Goal: Information Seeking & Learning: Learn about a topic

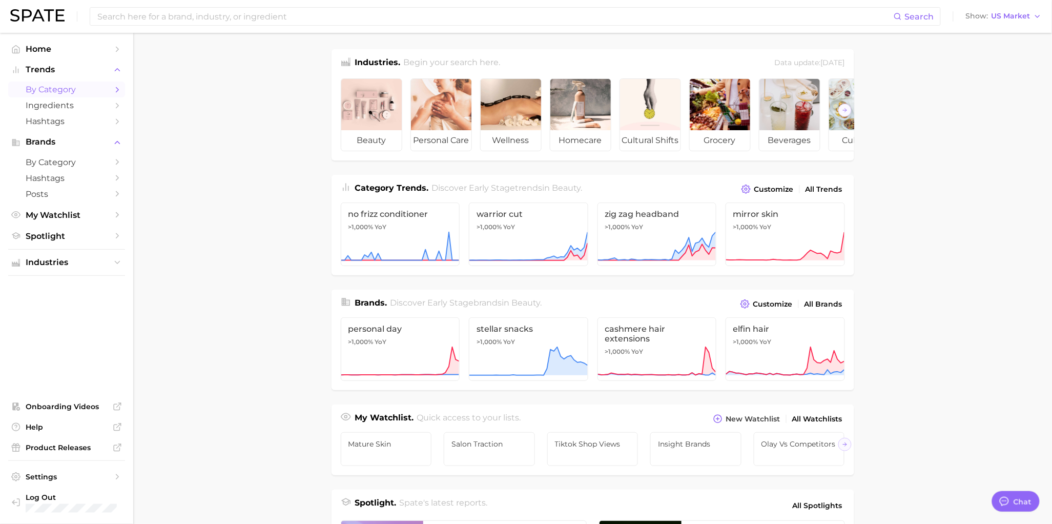
click at [67, 88] on span "by Category" at bounding box center [67, 90] width 82 height 10
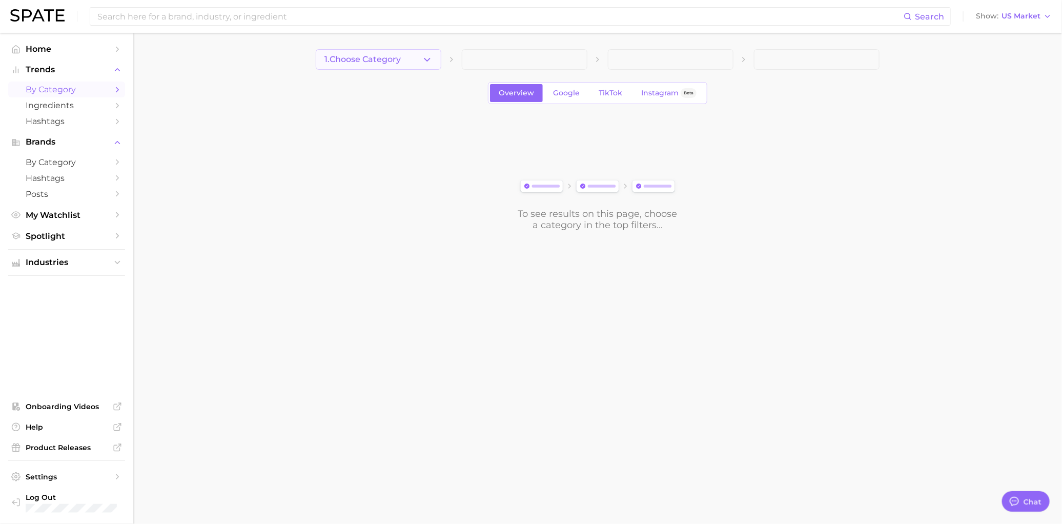
click at [418, 64] on button "1. Choose Category" at bounding box center [379, 59] width 126 height 21
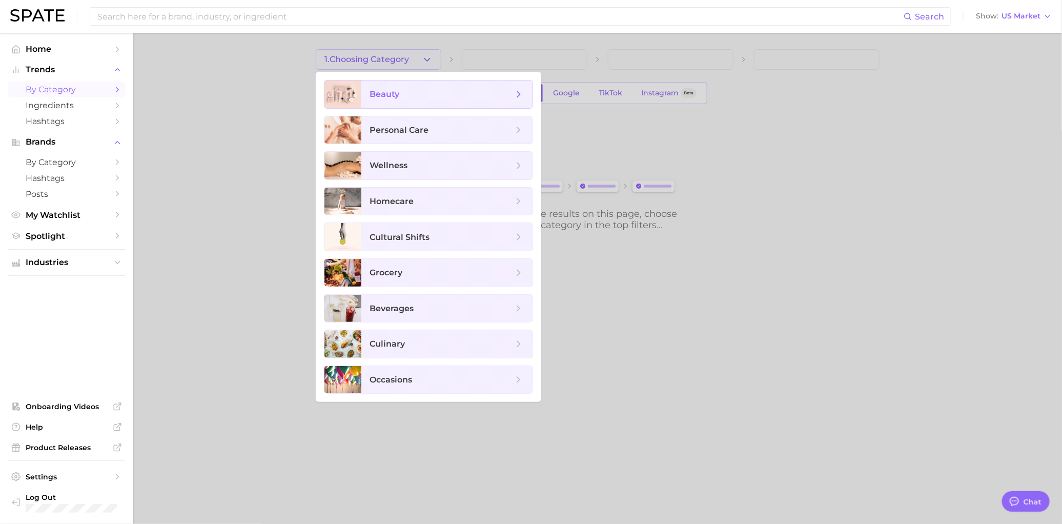
click at [434, 101] on span "beauty" at bounding box center [446, 94] width 171 height 28
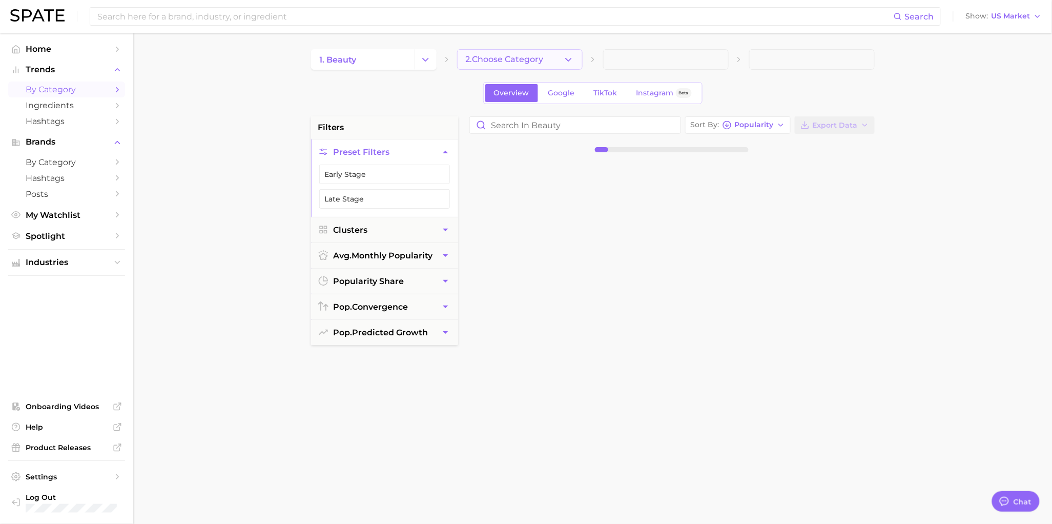
click at [550, 55] on button "2. Choose Category" at bounding box center [520, 59] width 126 height 21
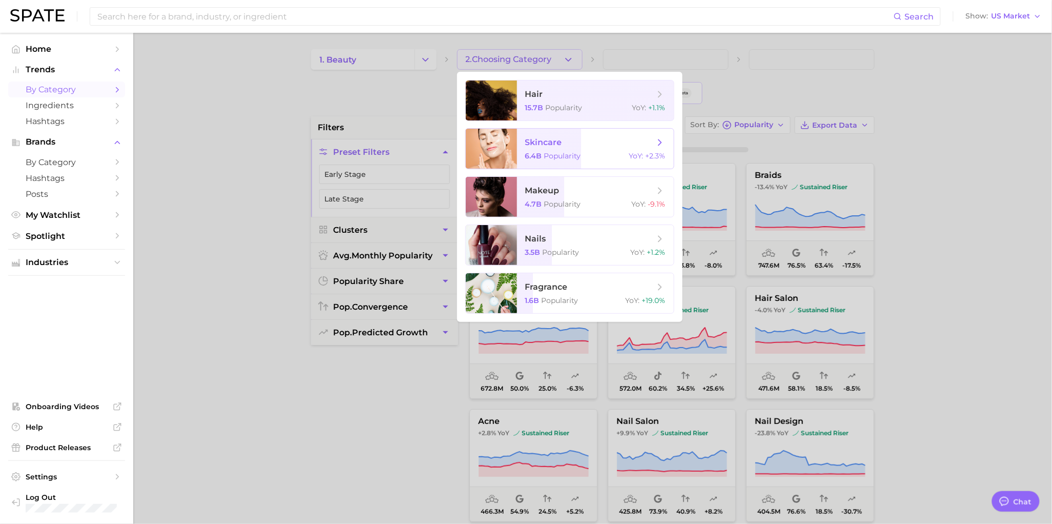
click at [572, 149] on span "skincare 6.4b Popularity YoY : +2.3%" at bounding box center [595, 149] width 157 height 40
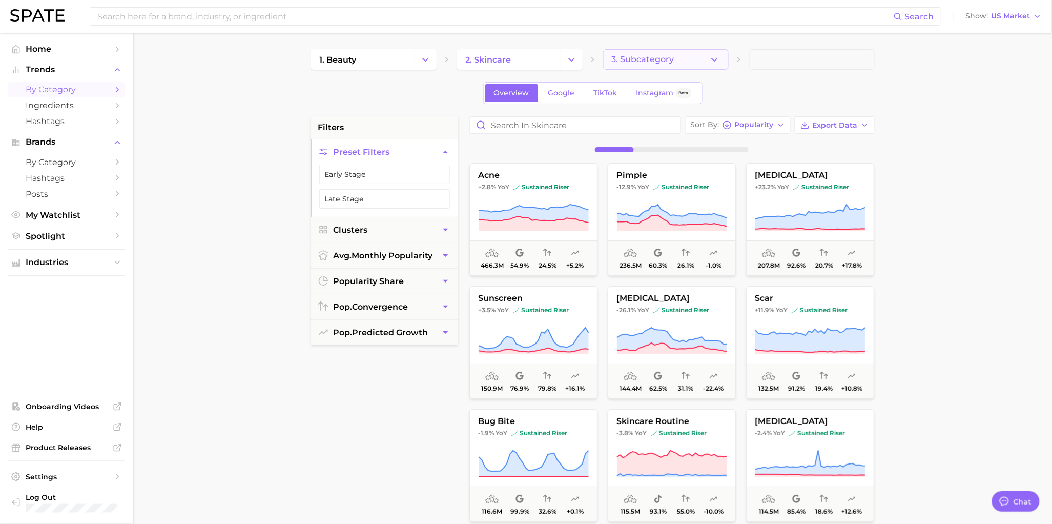
click at [626, 63] on span "3. Subcategory" at bounding box center [643, 59] width 63 height 9
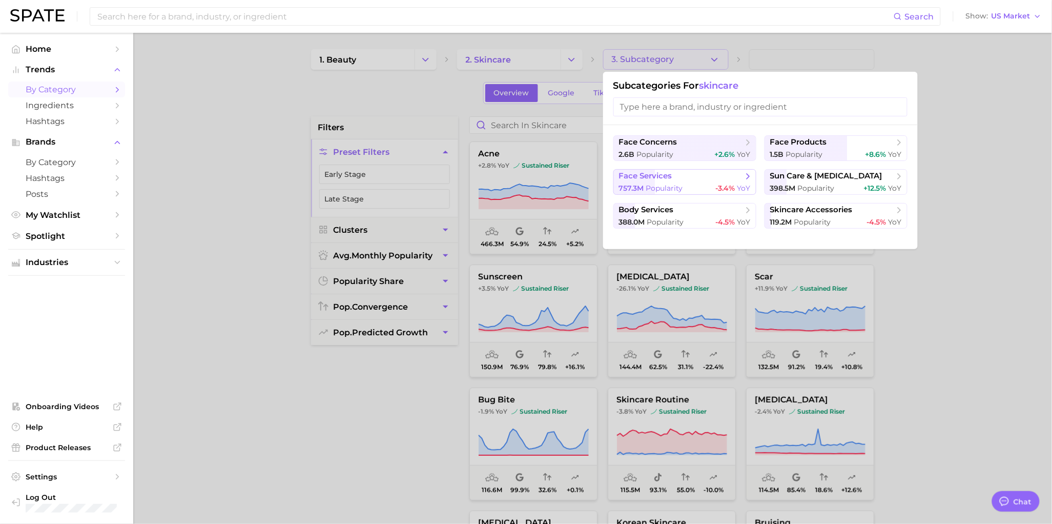
click at [687, 187] on div "757.3m Popularity -3.4% YoY" at bounding box center [685, 188] width 132 height 10
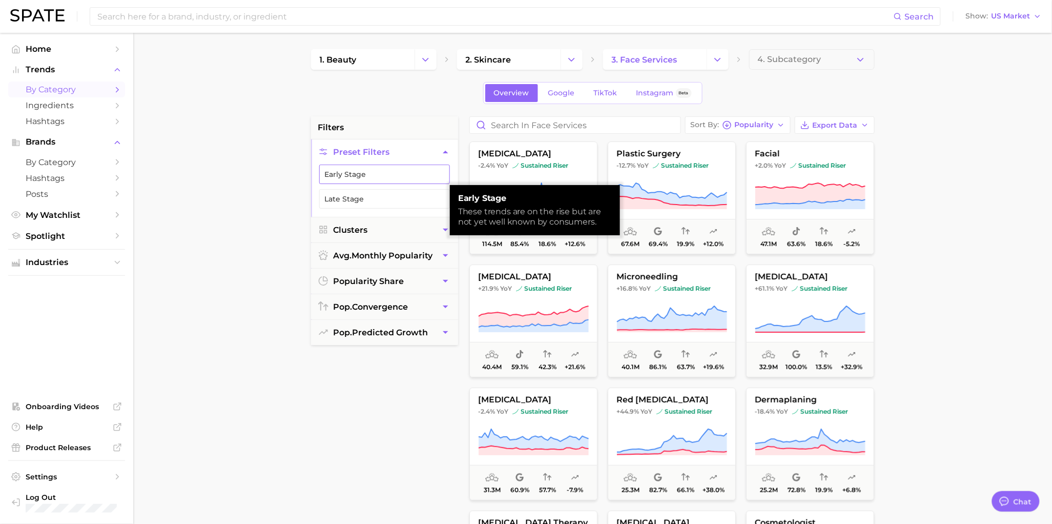
click at [389, 175] on button "Early Stage" at bounding box center [384, 174] width 131 height 19
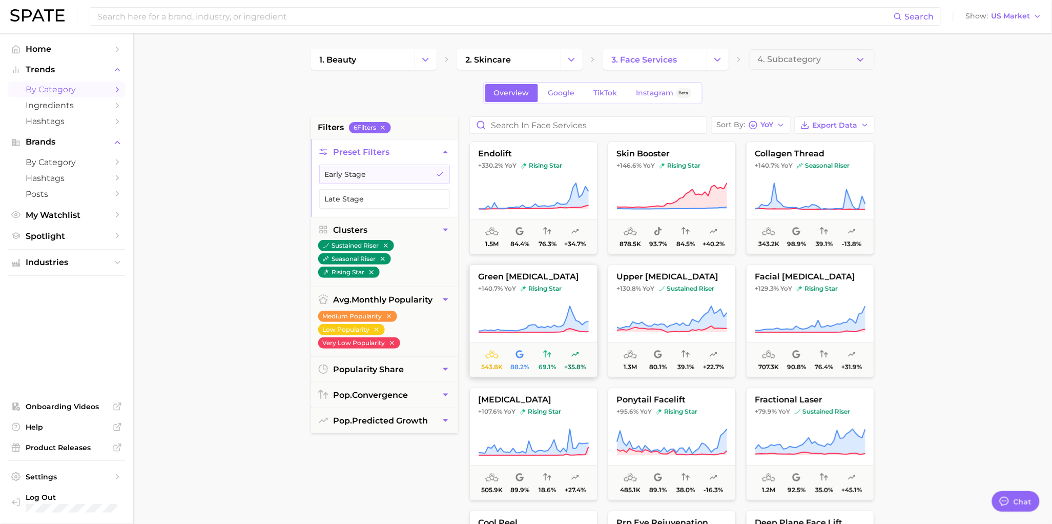
click at [564, 318] on icon at bounding box center [533, 319] width 111 height 29
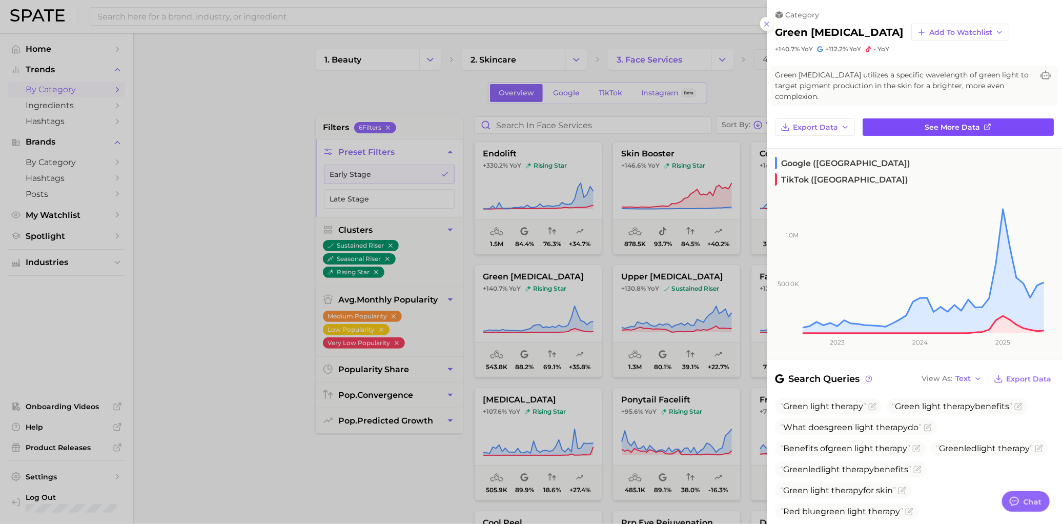
click at [897, 132] on link "See more data" at bounding box center [958, 126] width 191 height 17
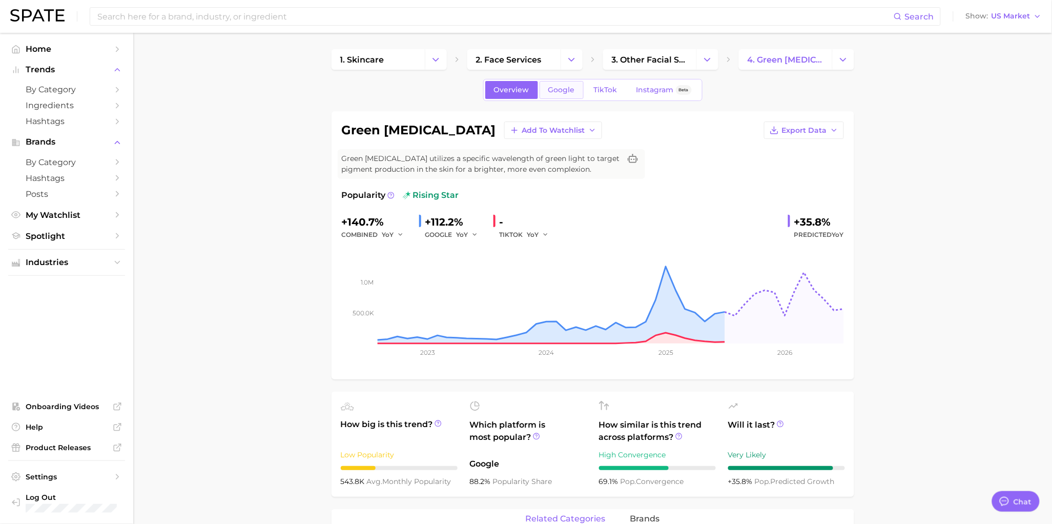
click at [569, 90] on span "Google" at bounding box center [561, 90] width 27 height 9
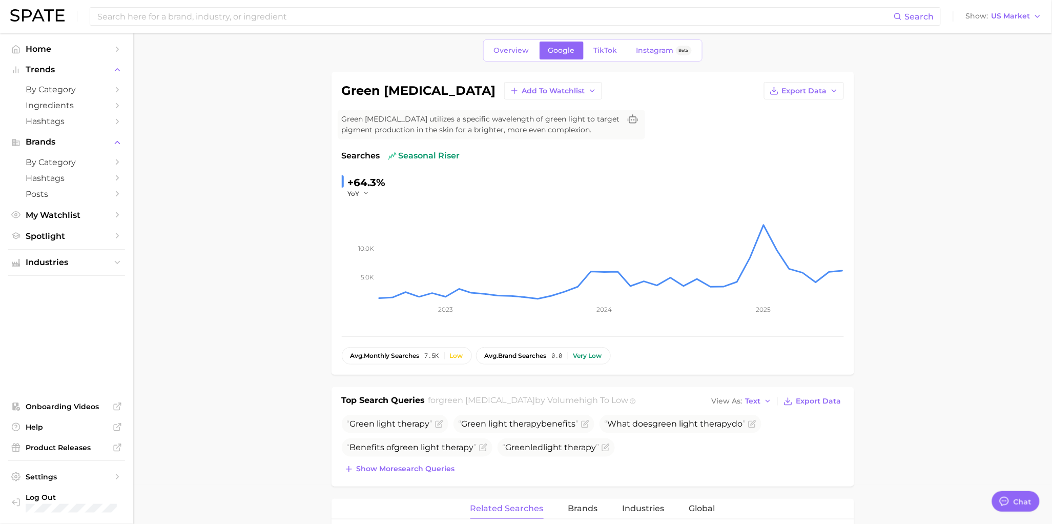
scroll to position [37, 0]
click at [602, 58] on link "TikTok" at bounding box center [605, 53] width 41 height 18
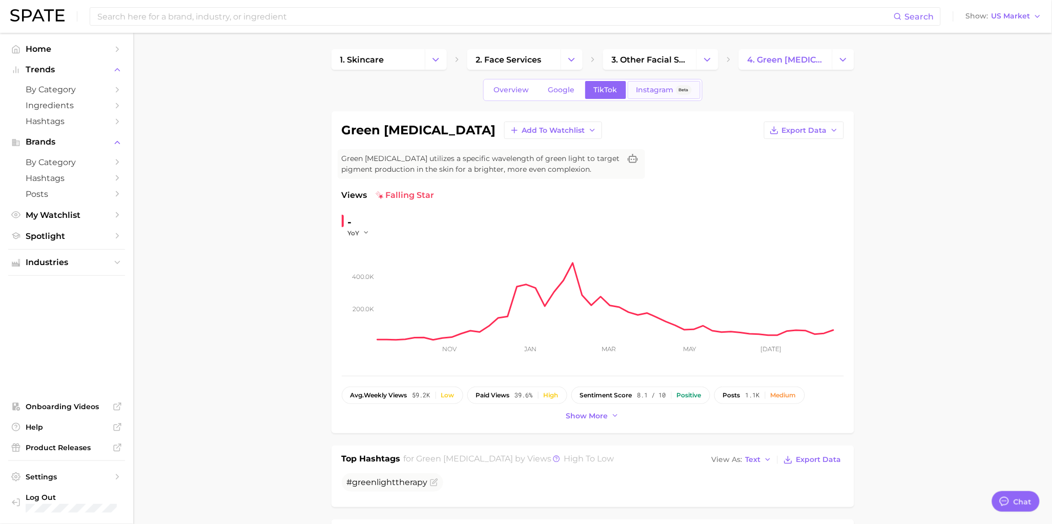
click at [650, 88] on span "Instagram" at bounding box center [655, 90] width 37 height 9
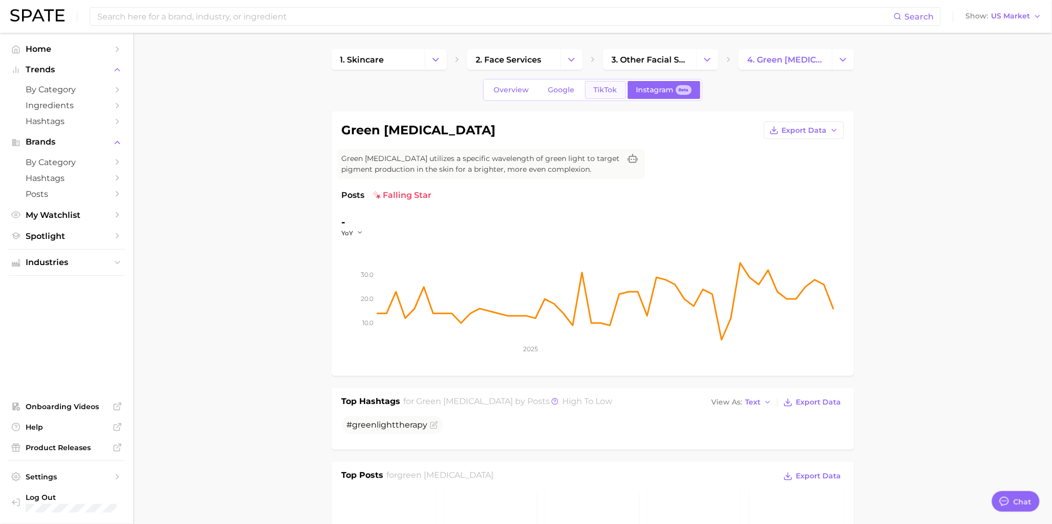
click at [599, 91] on span "TikTok" at bounding box center [606, 90] width 24 height 9
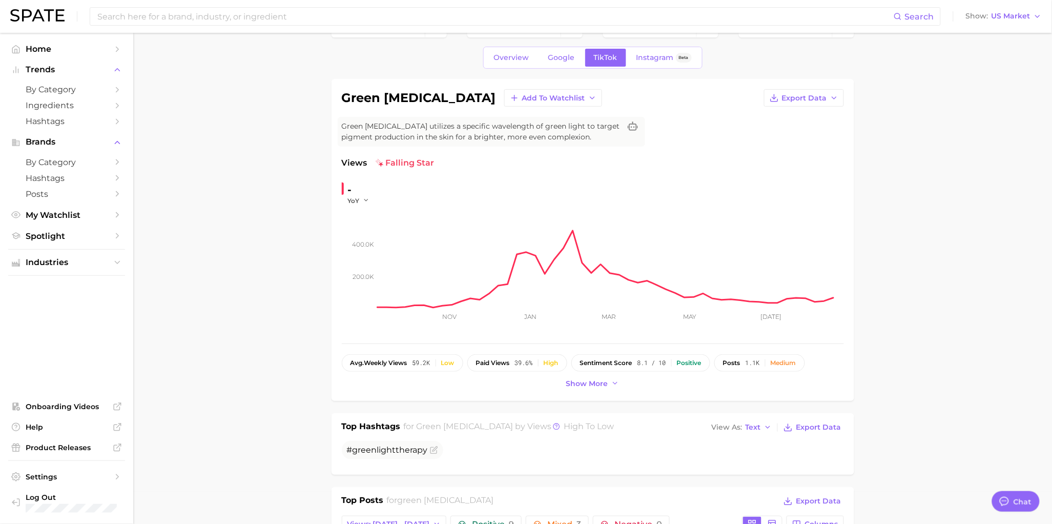
scroll to position [36, 0]
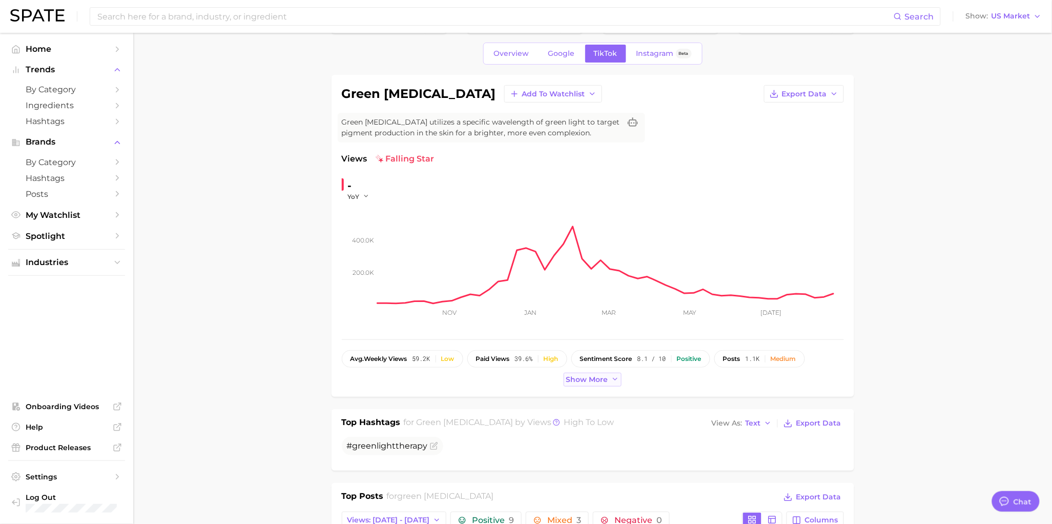
click at [590, 376] on span "Show more" at bounding box center [587, 379] width 42 height 9
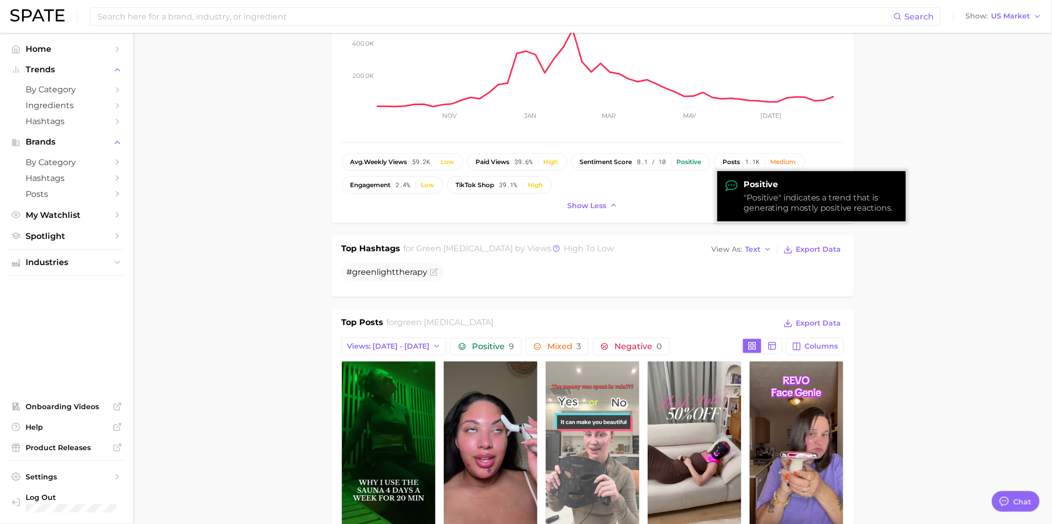
scroll to position [353, 0]
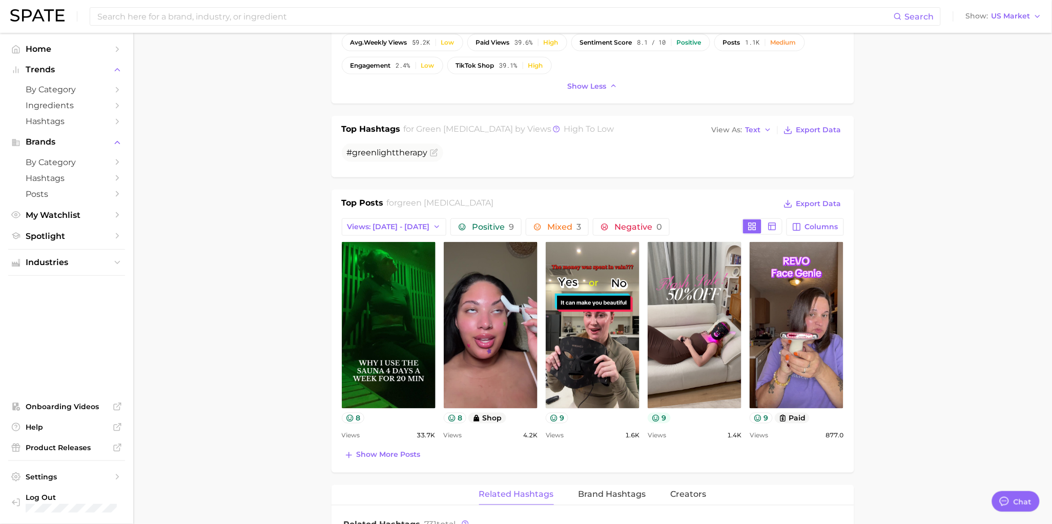
click at [662, 422] on button "9" at bounding box center [659, 418] width 23 height 11
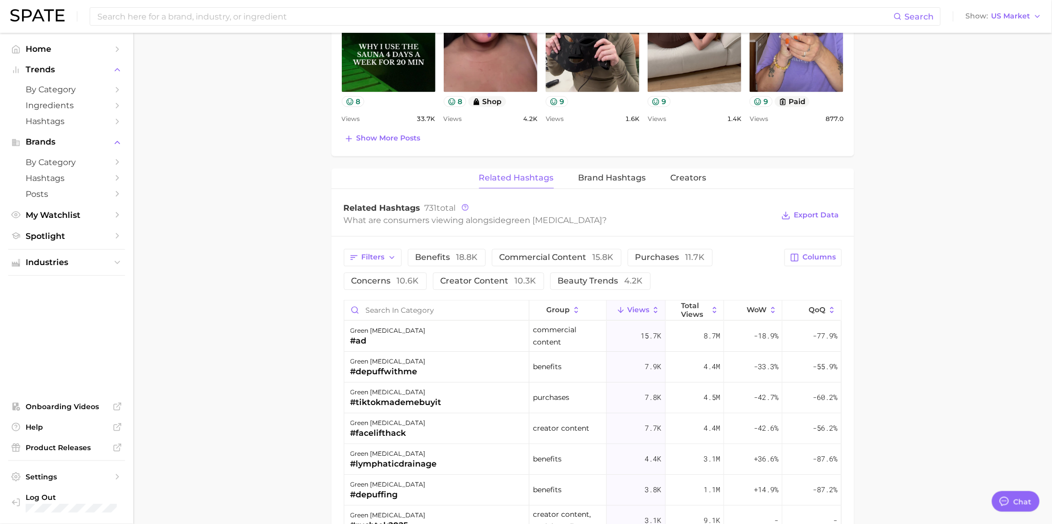
scroll to position [669, 0]
click at [460, 265] on button "benefits 18.8k" at bounding box center [447, 257] width 78 height 17
click at [386, 280] on span "concerns 10.6k" at bounding box center [386, 281] width 68 height 8
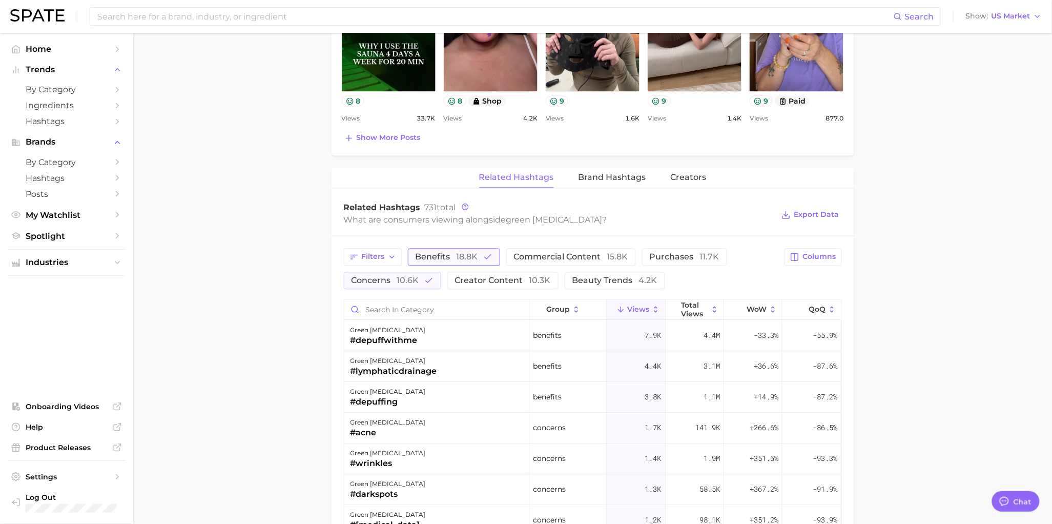
click at [471, 258] on span "18.8k" at bounding box center [468, 257] width 22 height 10
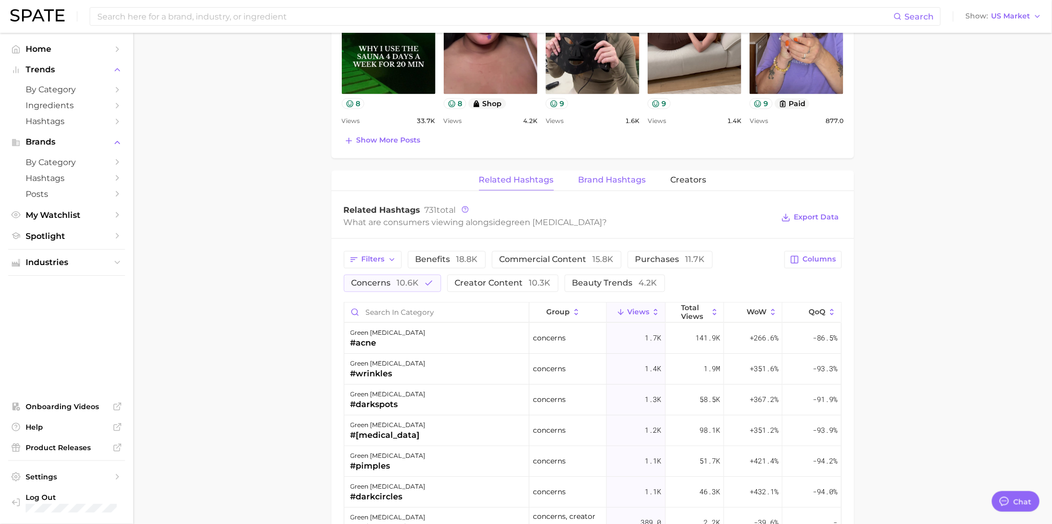
click at [614, 179] on span "Brand Hashtags" at bounding box center [613, 180] width 68 height 9
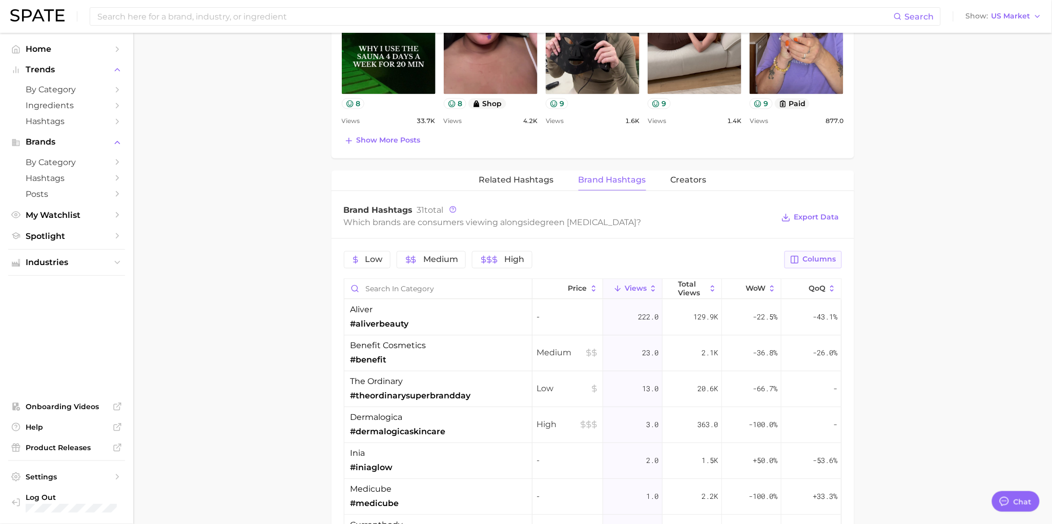
drag, startPoint x: 801, startPoint y: 261, endPoint x: 810, endPoint y: 268, distance: 11.0
click at [802, 261] on button "Columns" at bounding box center [813, 259] width 57 height 17
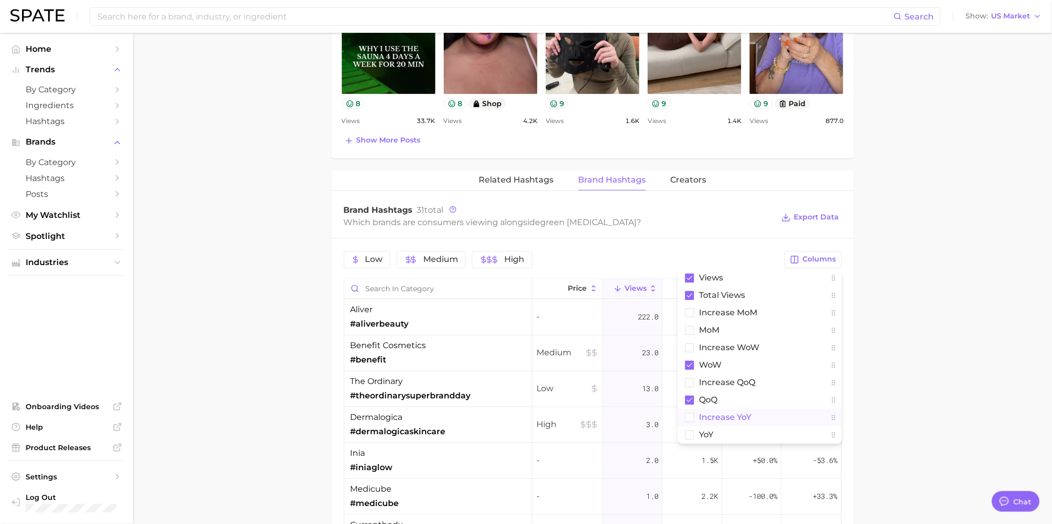
click at [739, 420] on span "increase YoY" at bounding box center [726, 417] width 52 height 9
click at [915, 318] on main "1. skincare 2. face services 3. other facial services 4. green light therapy Ov…" at bounding box center [592, 116] width 919 height 1500
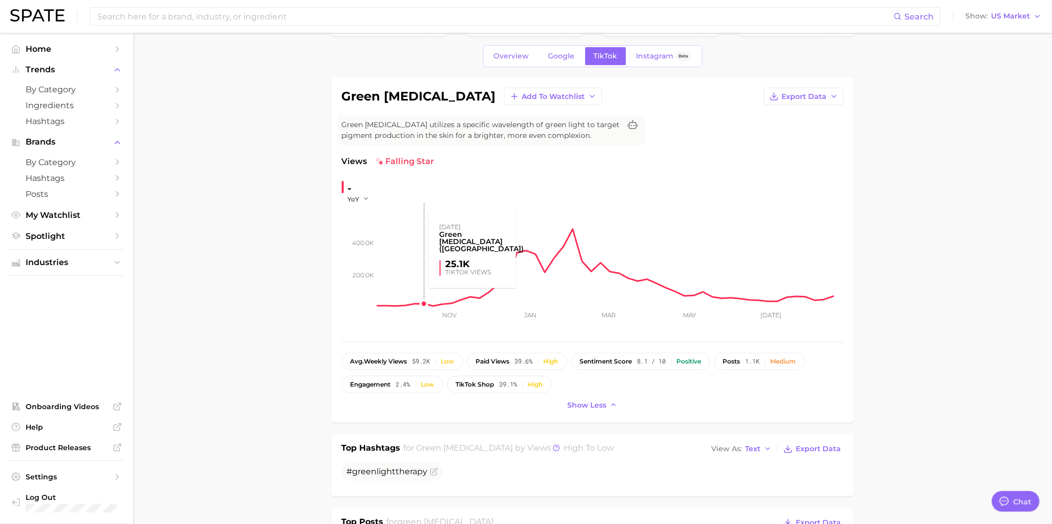
scroll to position [0, 0]
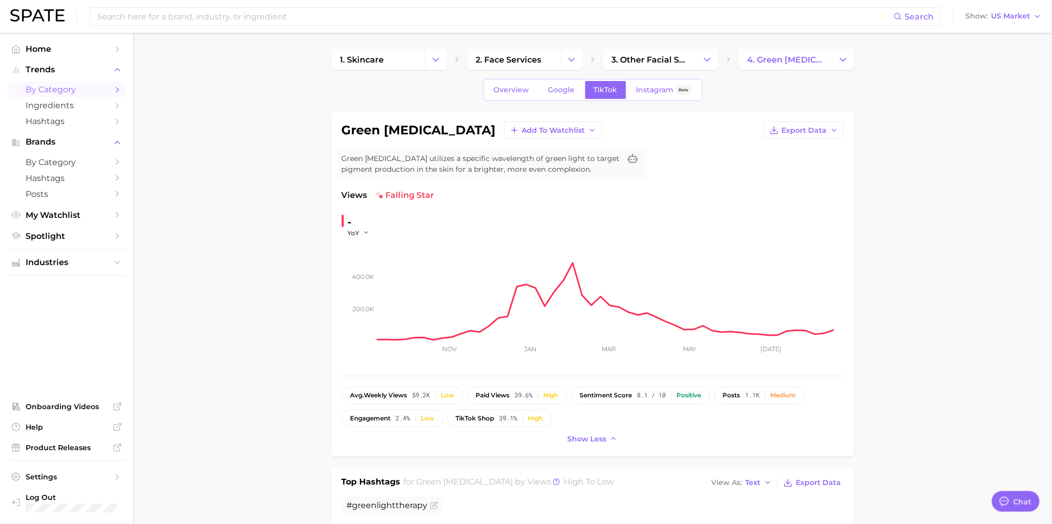
click at [79, 85] on span "by Category" at bounding box center [67, 90] width 82 height 10
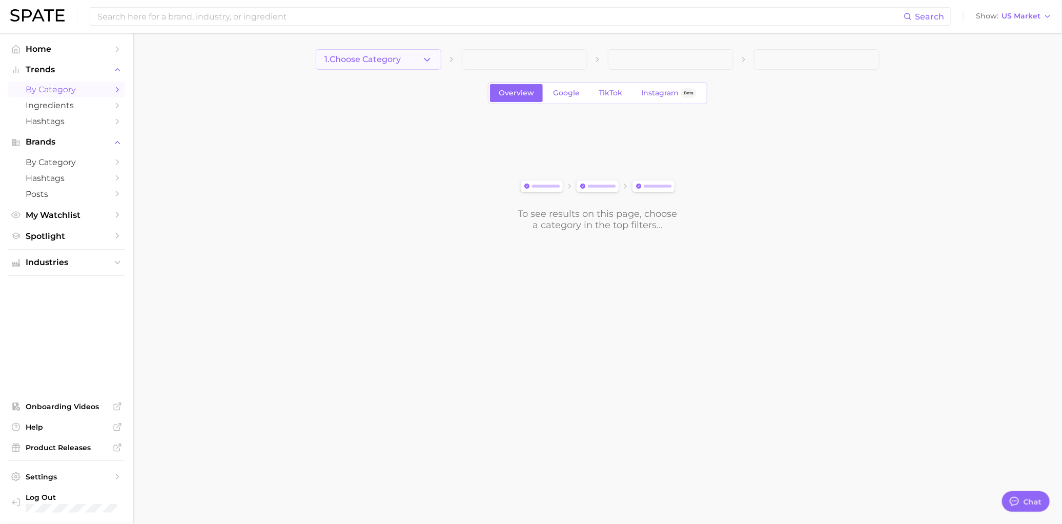
click at [354, 59] on span "1. Choose Category" at bounding box center [362, 59] width 76 height 9
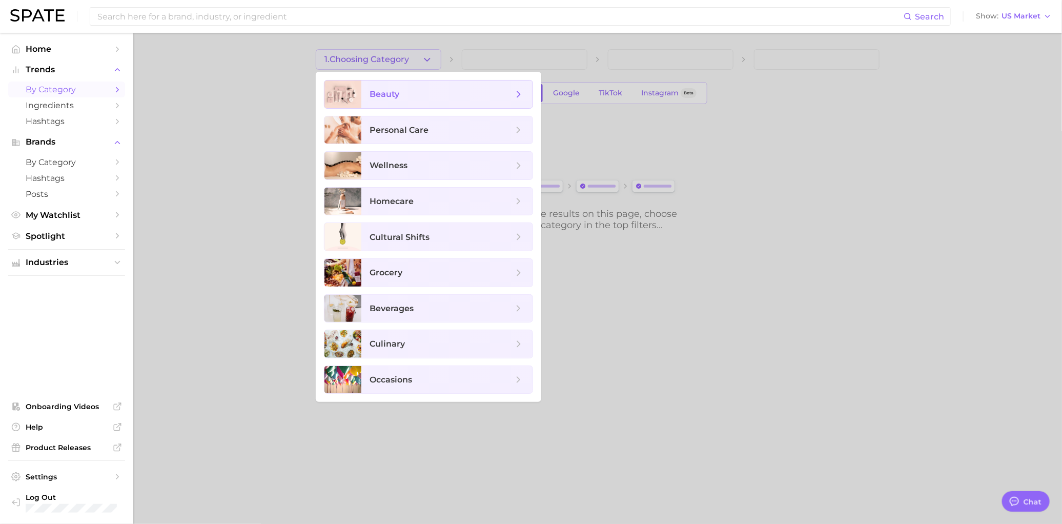
click at [399, 103] on span "beauty" at bounding box center [446, 94] width 171 height 28
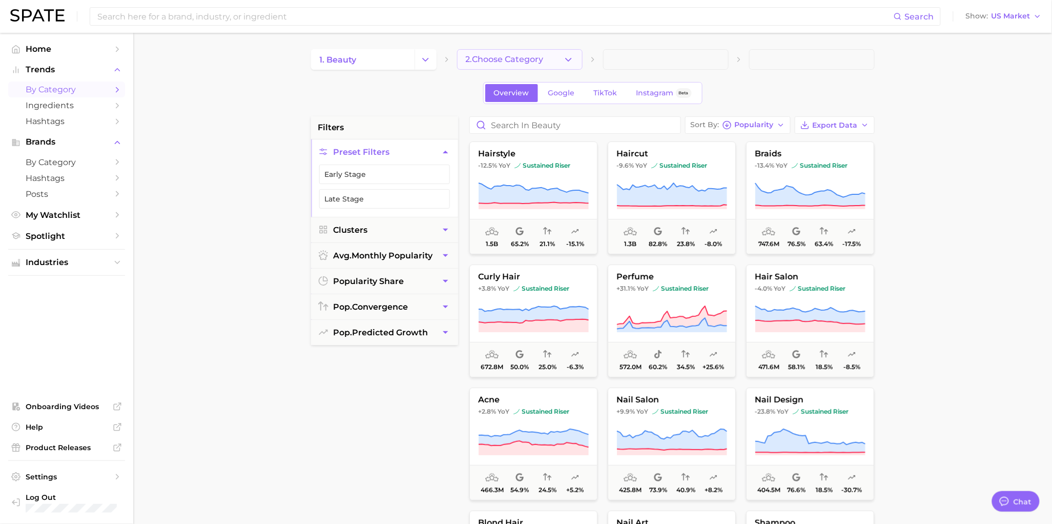
click at [515, 59] on span "2. Choose Category" at bounding box center [505, 59] width 78 height 9
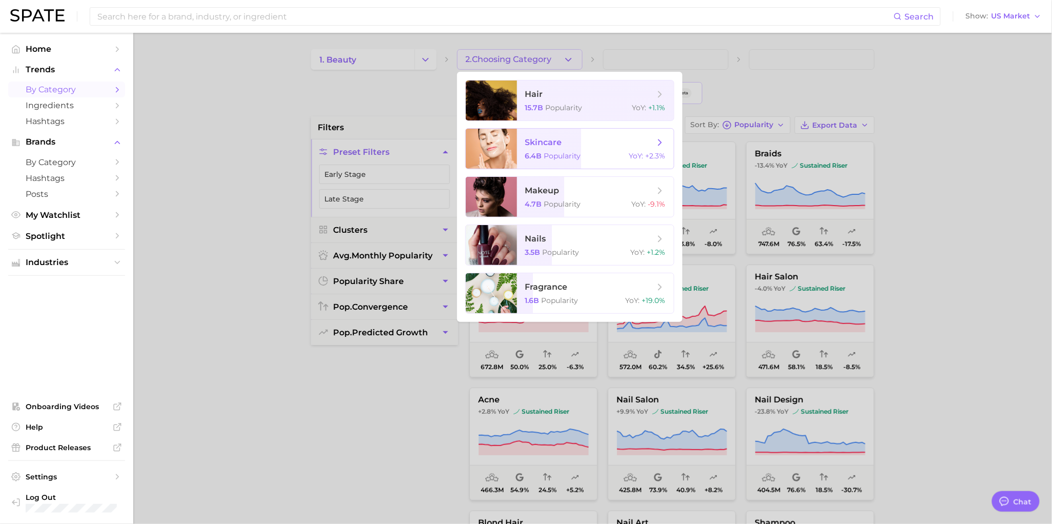
click at [562, 139] on span "skincare" at bounding box center [543, 142] width 37 height 10
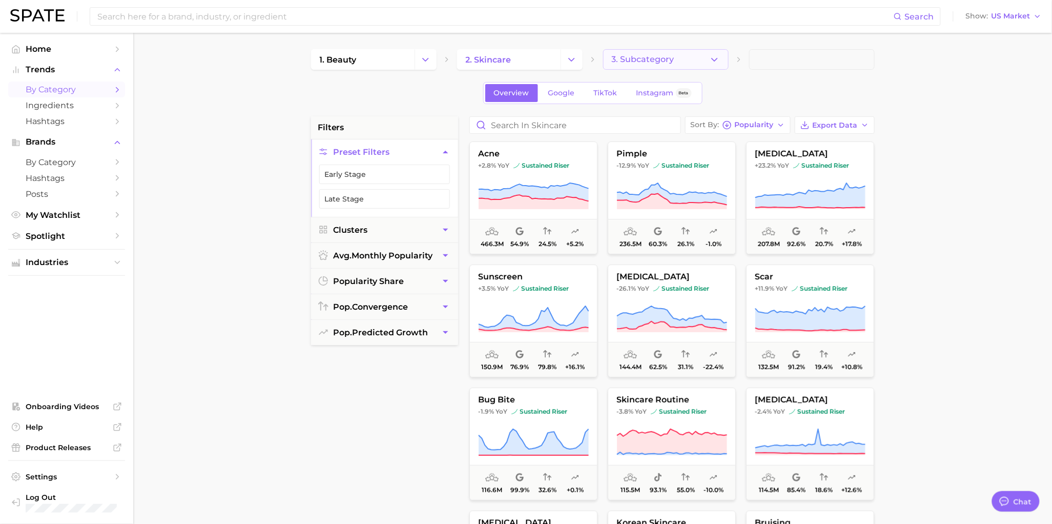
click at [678, 65] on button "3. Subcategory" at bounding box center [666, 59] width 126 height 21
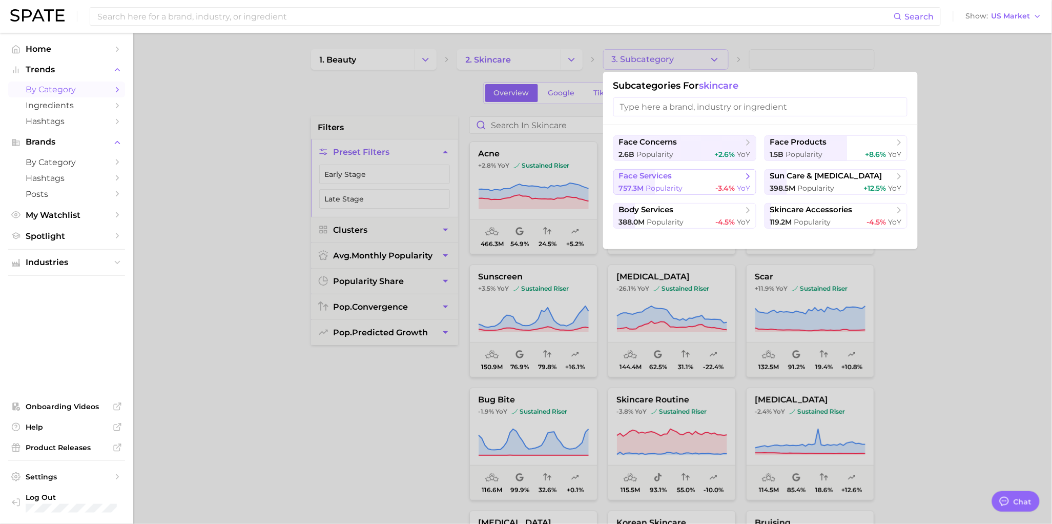
click at [717, 181] on button "face services 757.3m Popularity -3.4% YoY" at bounding box center [685, 182] width 143 height 26
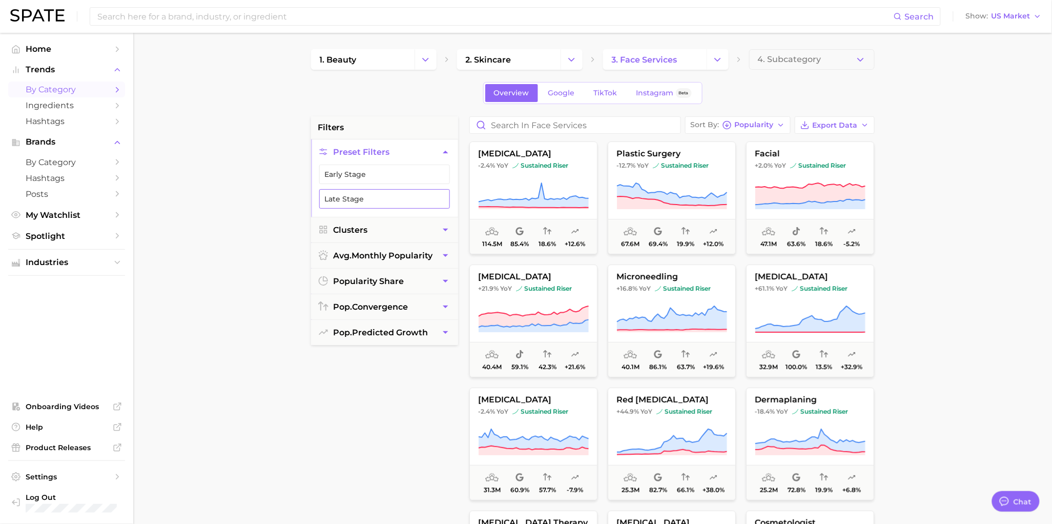
click at [345, 197] on button "Late Stage" at bounding box center [384, 198] width 131 height 19
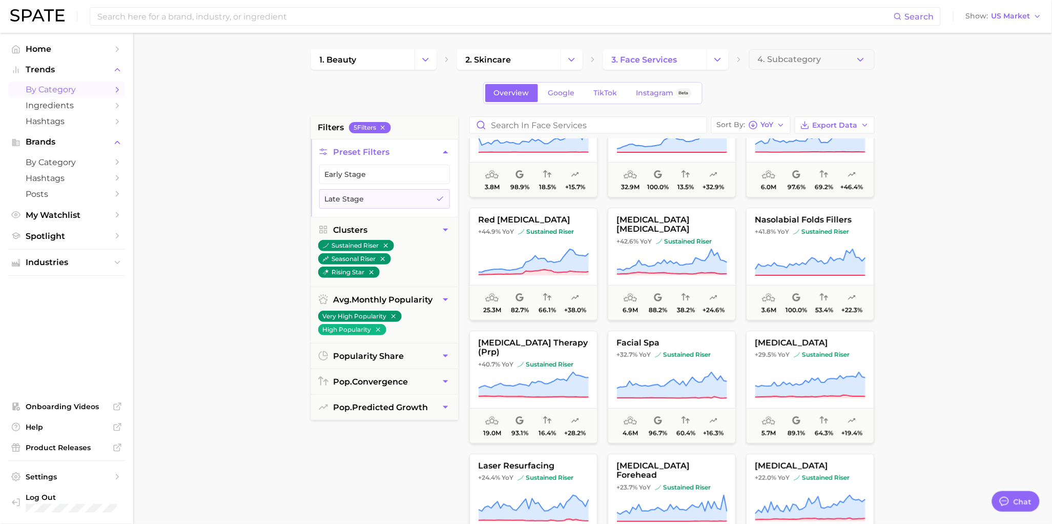
scroll to position [68, 0]
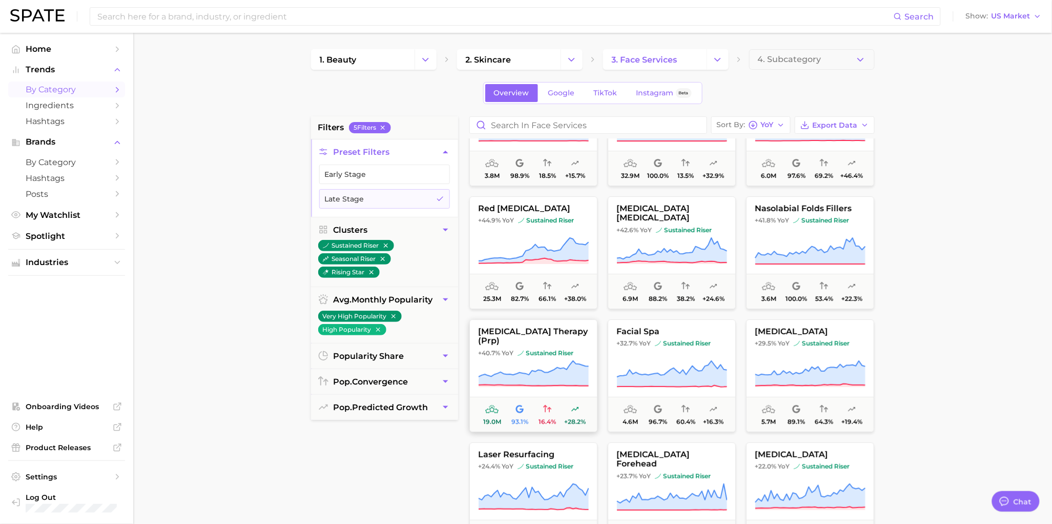
click at [550, 354] on span "sustained riser" at bounding box center [546, 353] width 56 height 8
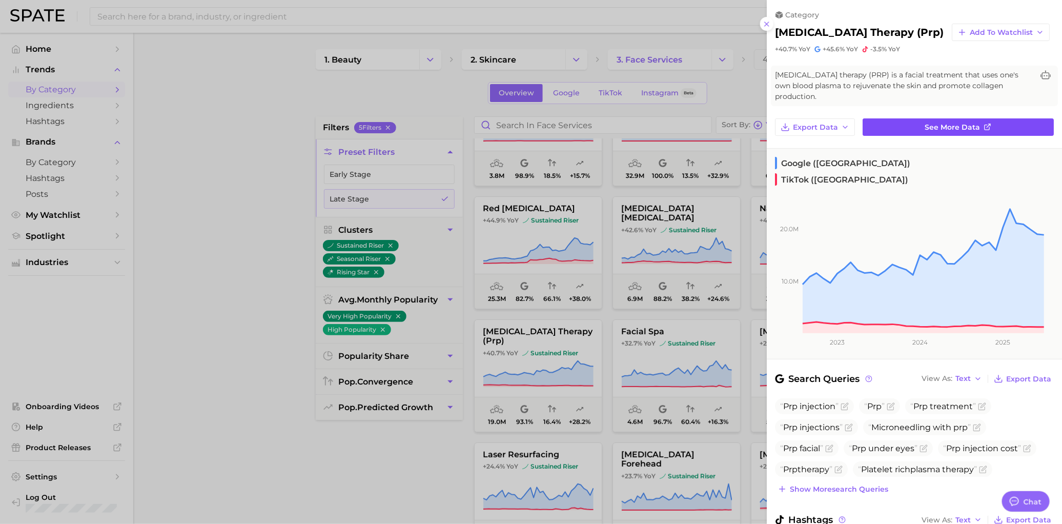
click at [931, 132] on span "See more data" at bounding box center [952, 127] width 55 height 9
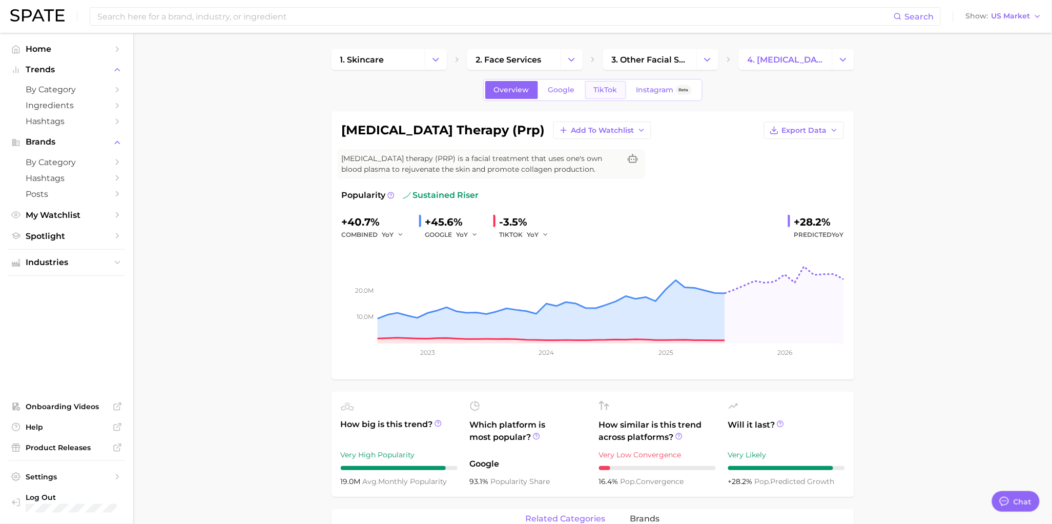
click at [604, 88] on span "TikTok" at bounding box center [606, 90] width 24 height 9
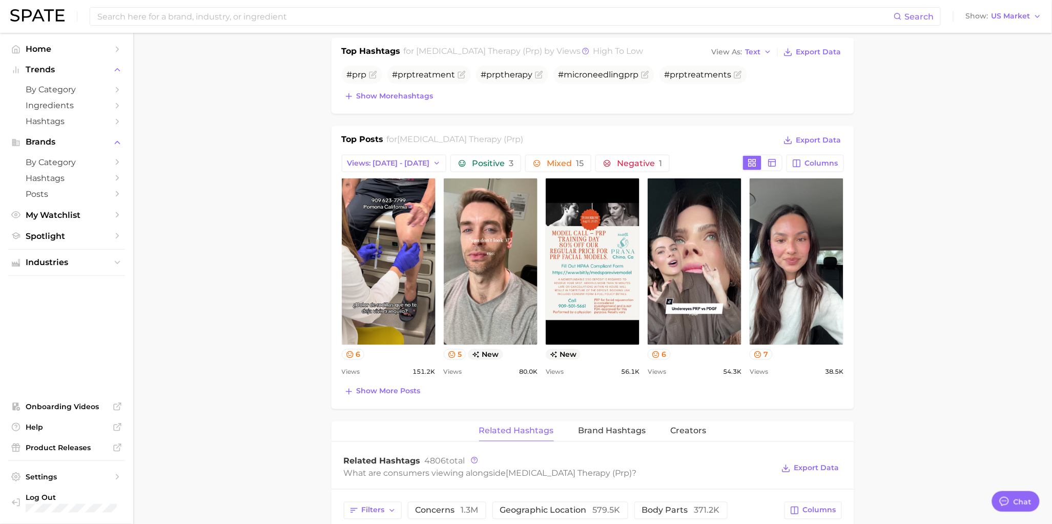
scroll to position [575, 0]
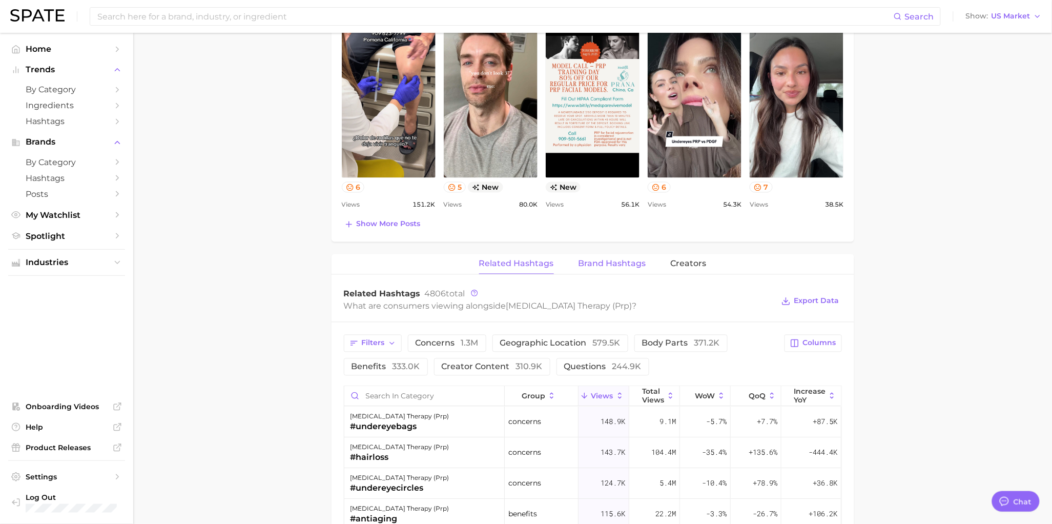
click at [629, 266] on span "Brand Hashtags" at bounding box center [613, 263] width 68 height 9
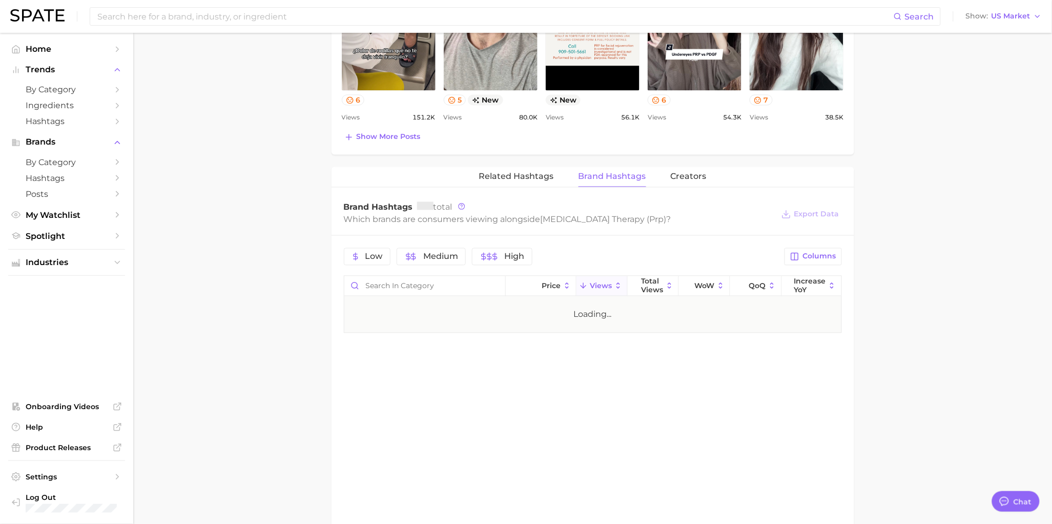
scroll to position [683, 0]
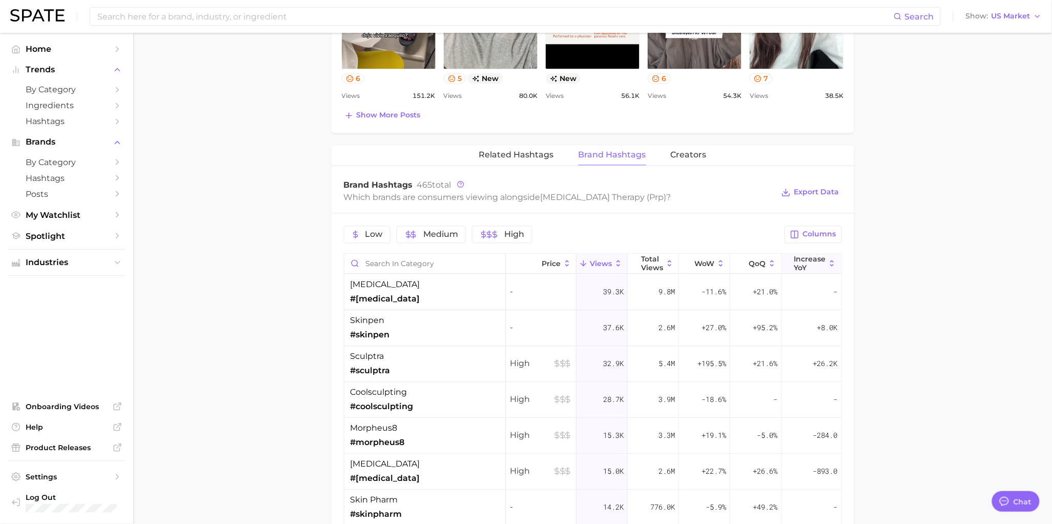
click at [794, 263] on span "increase YoY" at bounding box center [810, 263] width 32 height 16
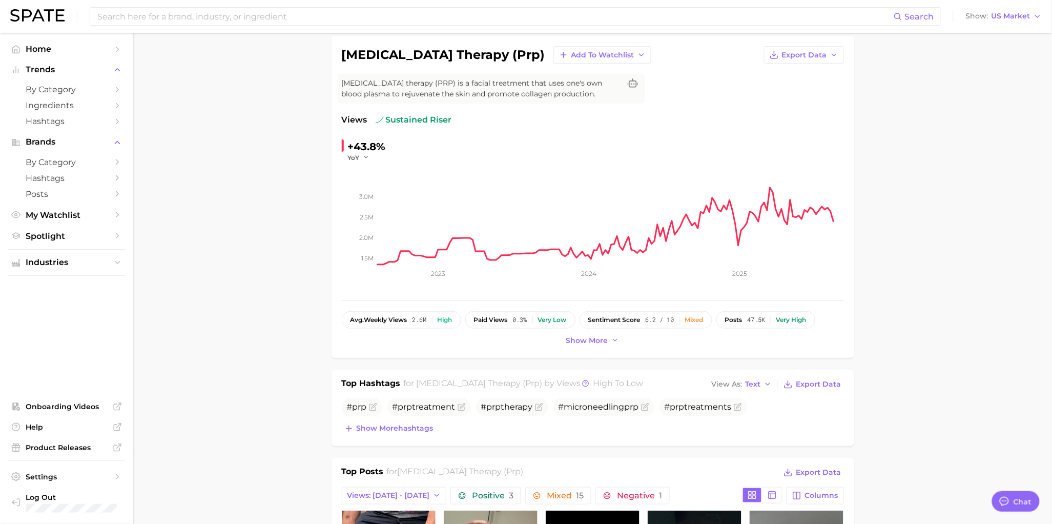
scroll to position [70, 0]
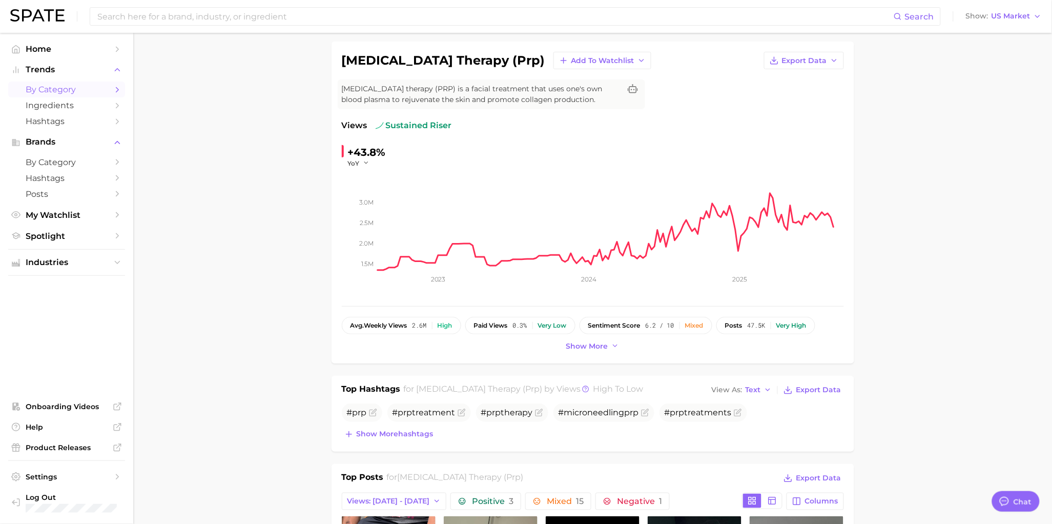
click at [82, 96] on link "by Category" at bounding box center [66, 89] width 117 height 16
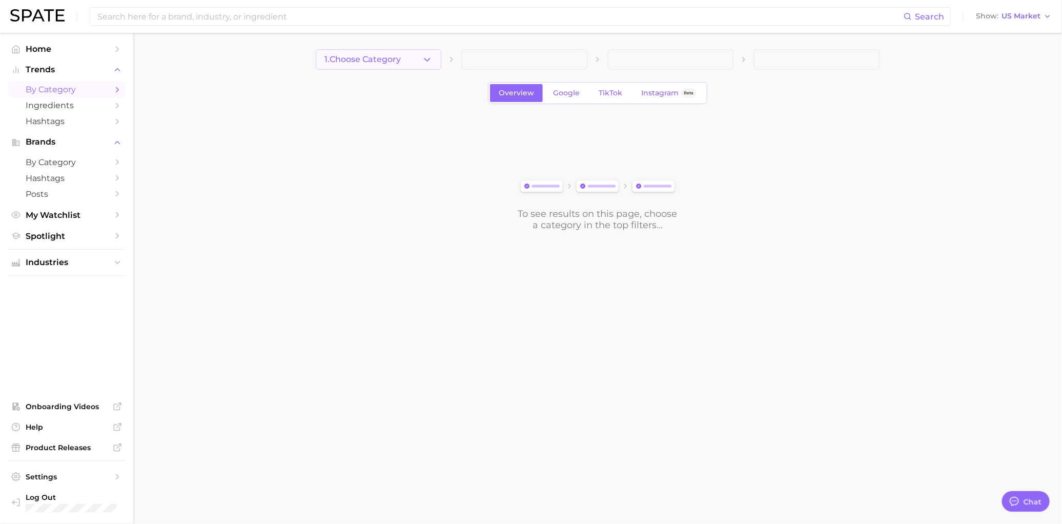
click at [437, 63] on button "1. Choose Category" at bounding box center [379, 59] width 126 height 21
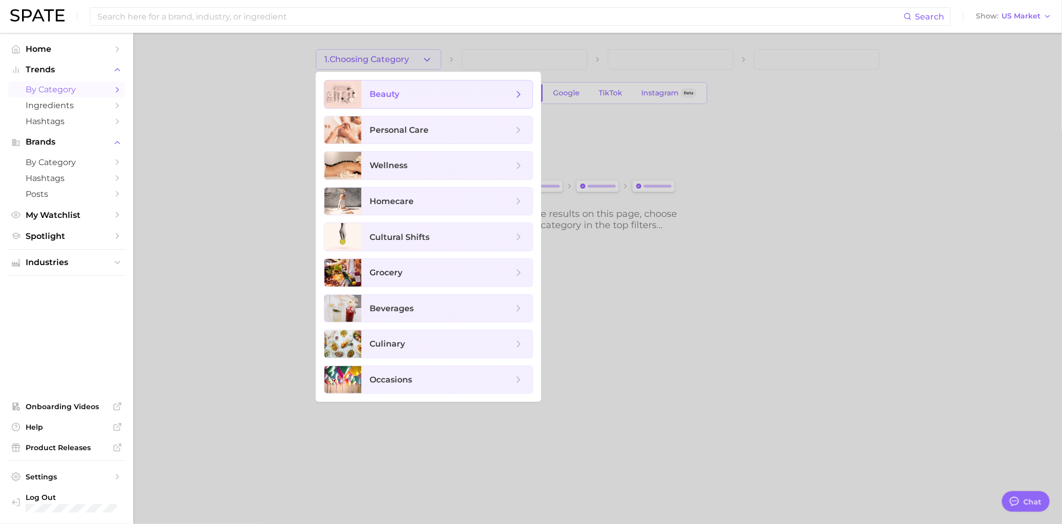
click at [430, 98] on span "beauty" at bounding box center [442, 94] width 144 height 11
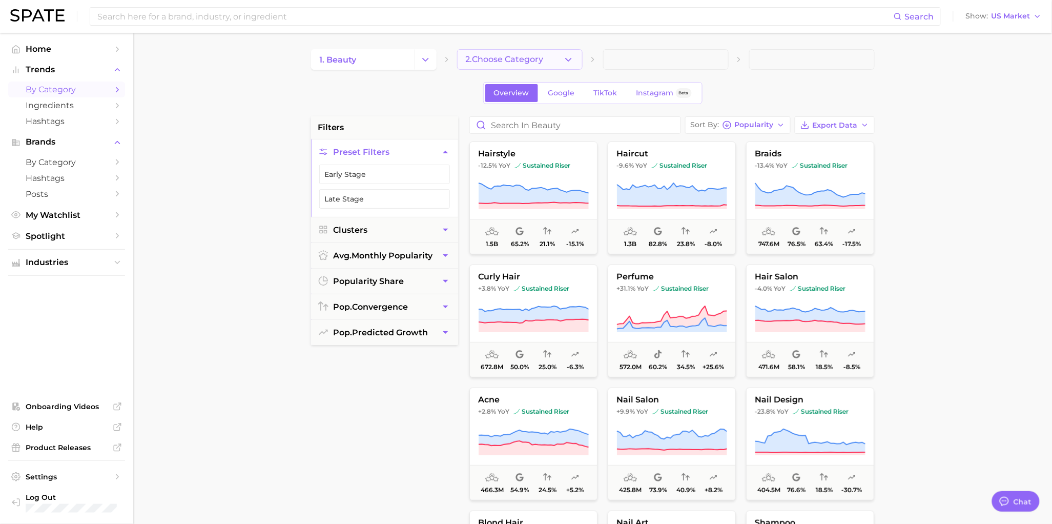
click at [542, 62] on span "2. Choose Category" at bounding box center [505, 59] width 78 height 9
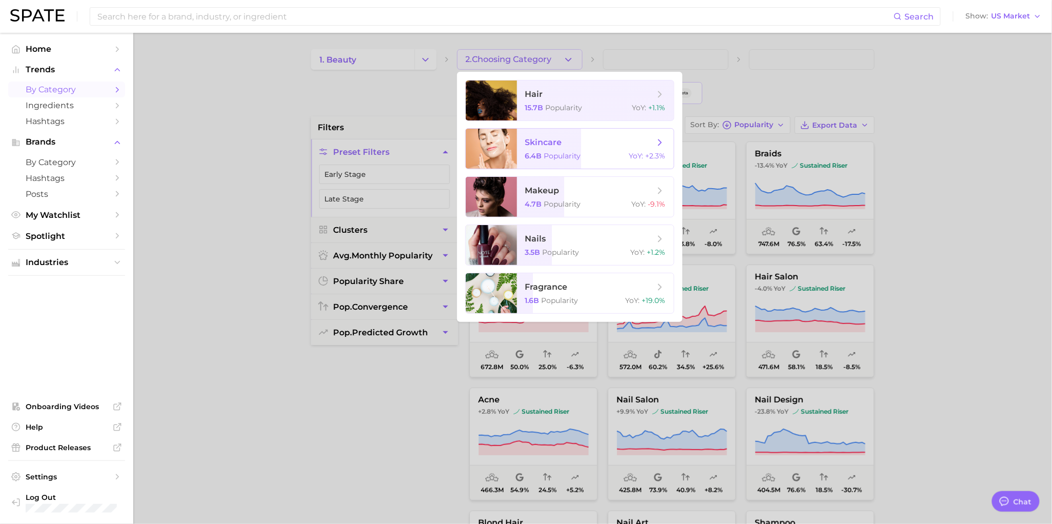
click at [561, 154] on span "Popularity" at bounding box center [562, 155] width 37 height 9
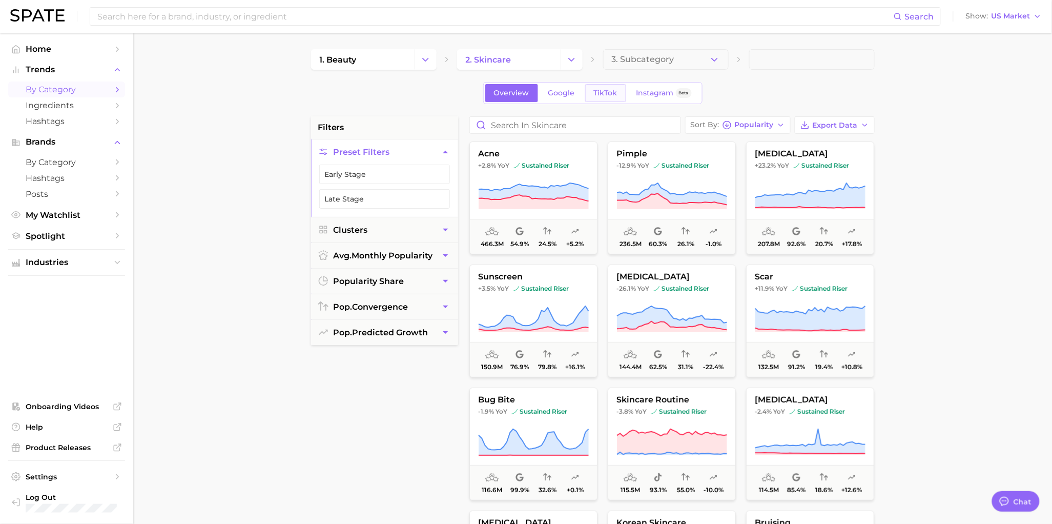
click at [611, 94] on span "TikTok" at bounding box center [606, 93] width 24 height 9
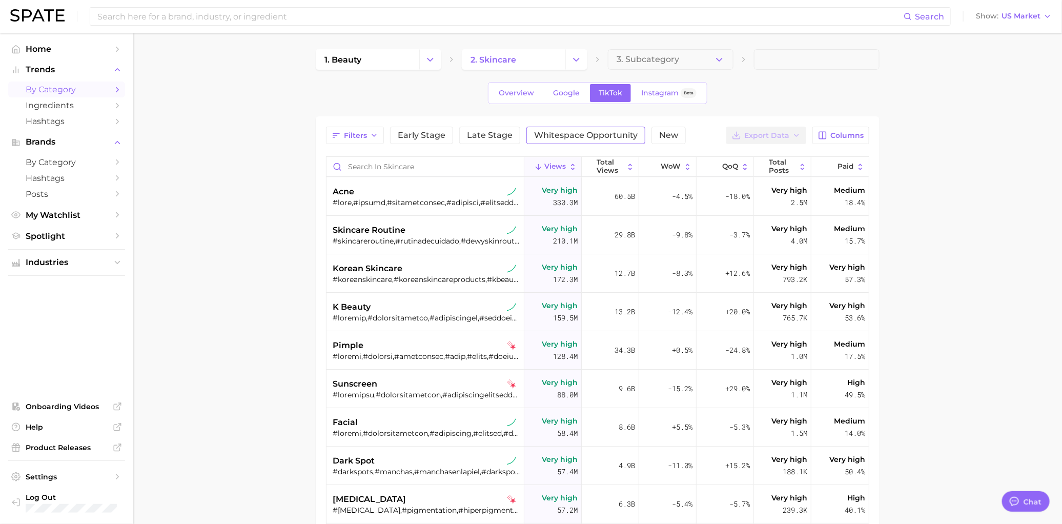
type textarea "x"
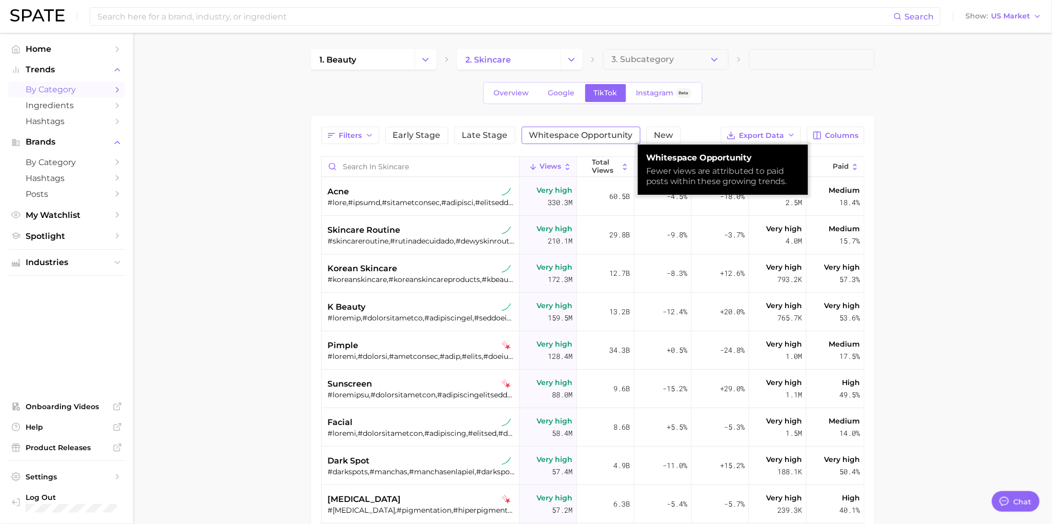
click at [561, 136] on span "Whitespace Opportunity" at bounding box center [581, 135] width 104 height 8
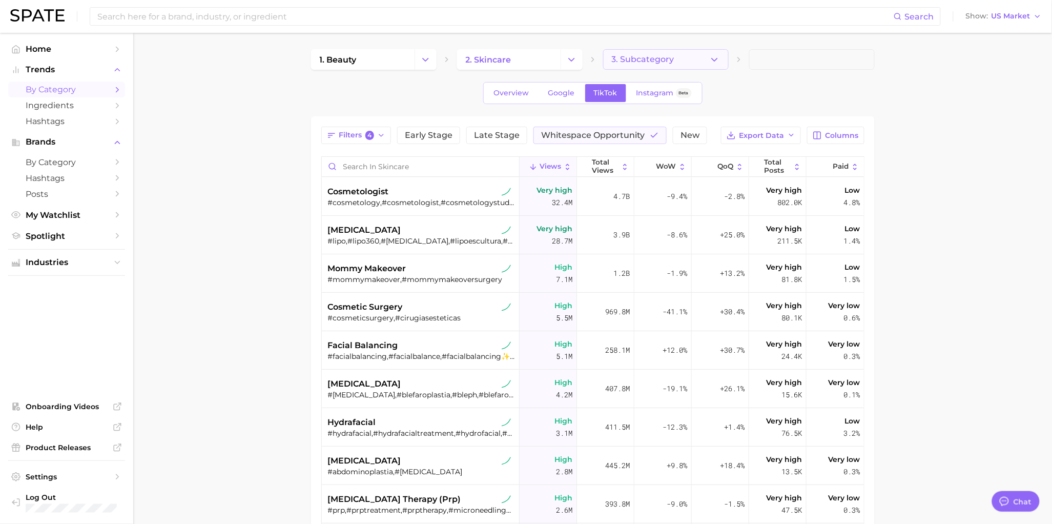
click at [690, 60] on button "3. Subcategory" at bounding box center [666, 59] width 126 height 21
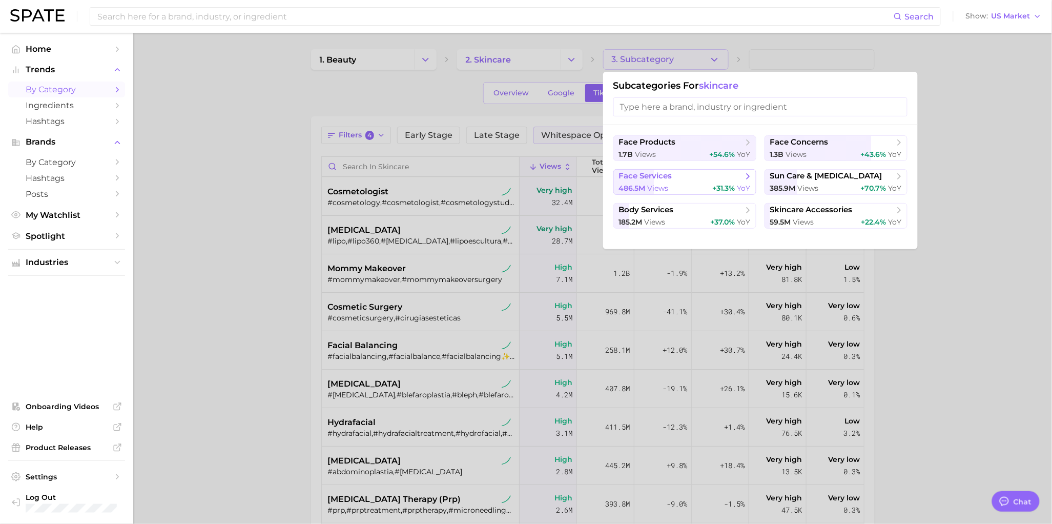
click at [710, 188] on div "486.5m views +31.3% YoY" at bounding box center [685, 188] width 132 height 10
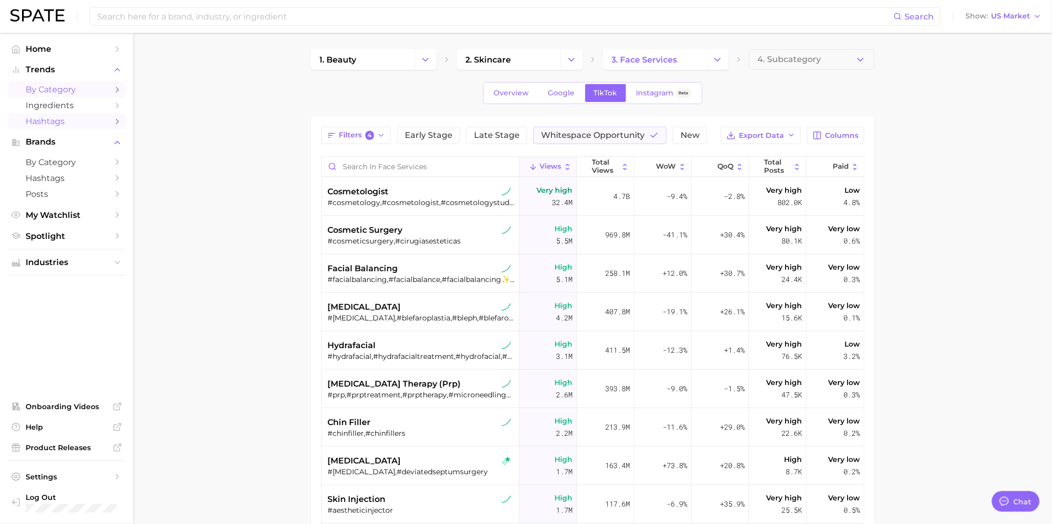
click at [80, 124] on span "Hashtags" at bounding box center [67, 121] width 82 height 10
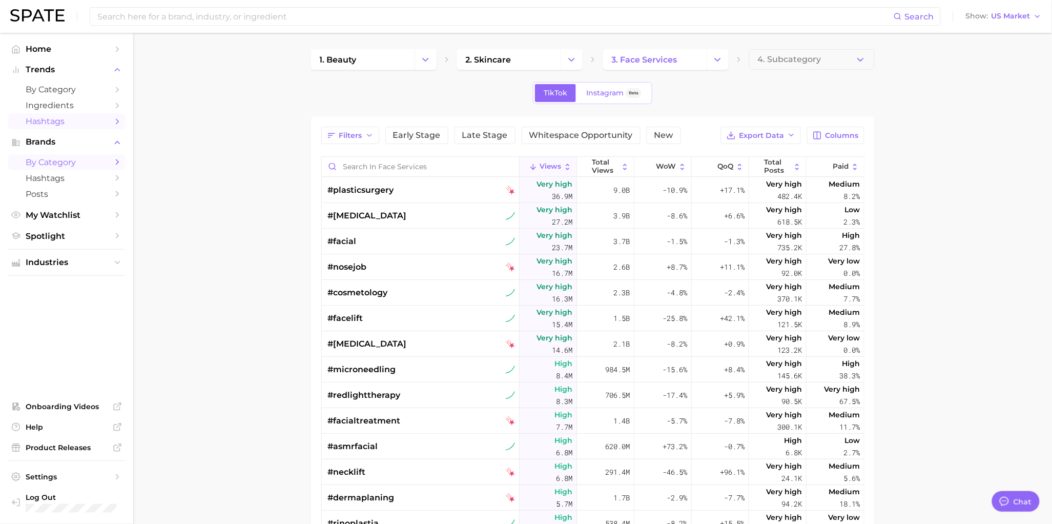
click at [74, 158] on span "by Category" at bounding box center [67, 162] width 82 height 10
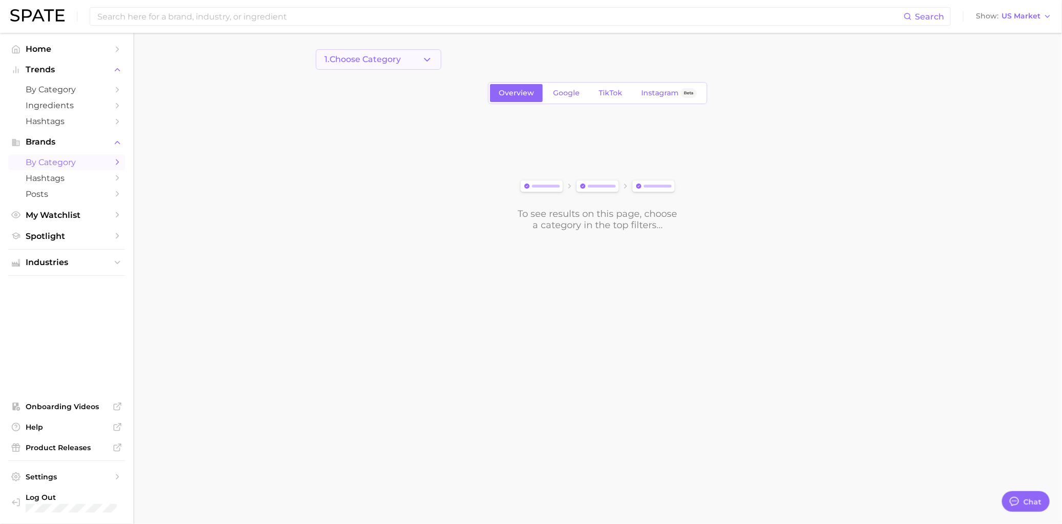
click at [378, 57] on span "1. Choose Category" at bounding box center [362, 59] width 76 height 9
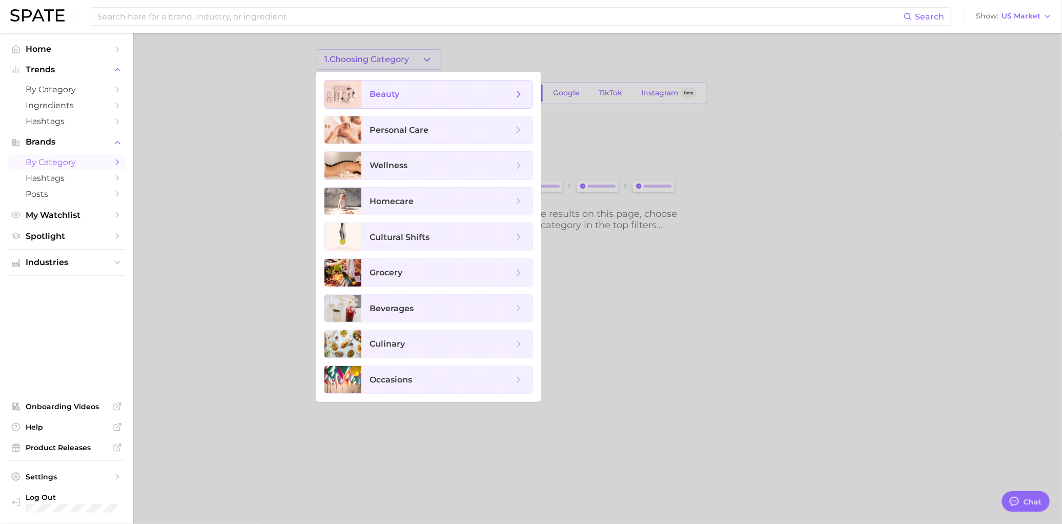
click at [404, 98] on span "beauty" at bounding box center [442, 94] width 144 height 11
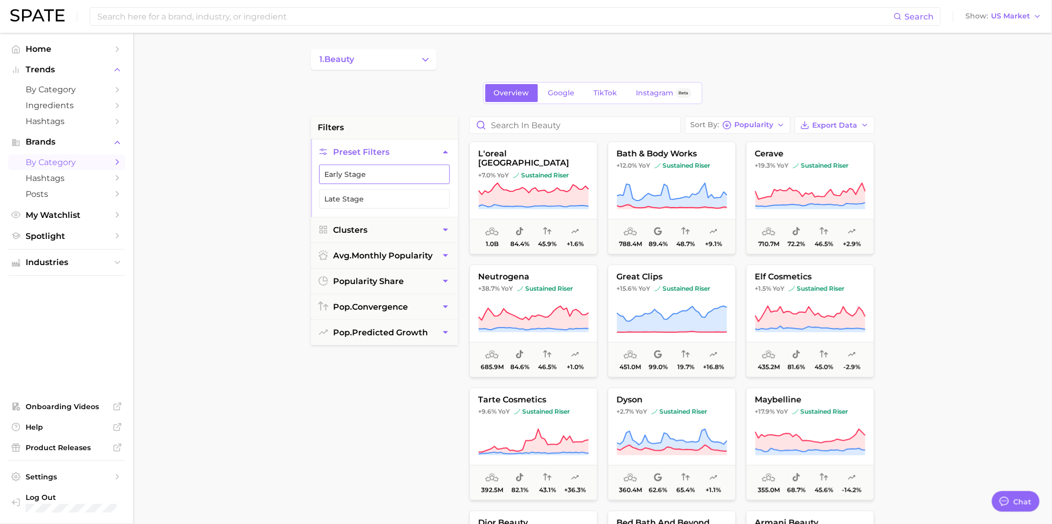
click at [411, 172] on button "Early Stage" at bounding box center [384, 174] width 131 height 19
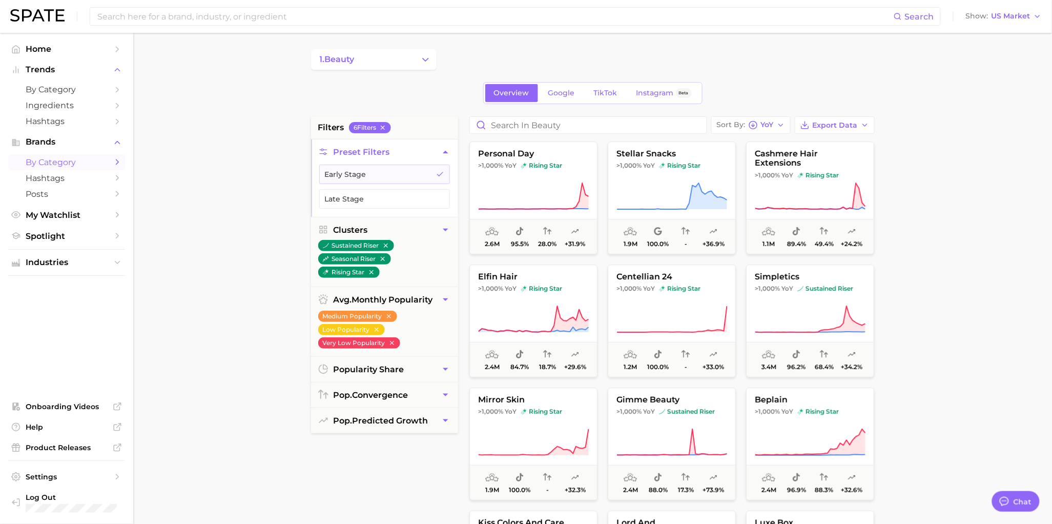
click at [152, 245] on main "1. beauty Overview Google TikTok Instagram Beta filters 6 Filter s Preset Filte…" at bounding box center [592, 422] width 919 height 778
click at [90, 262] on span "Industries" at bounding box center [67, 262] width 82 height 9
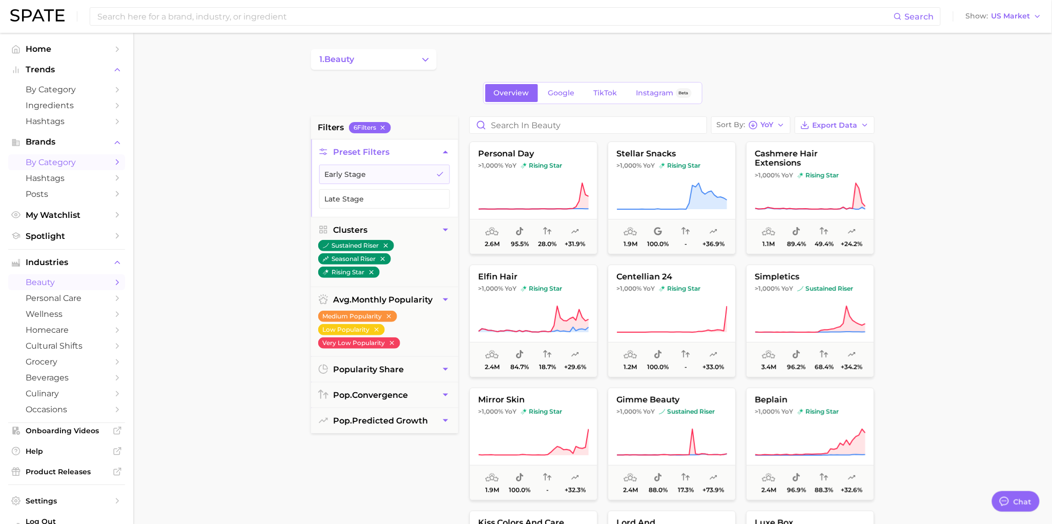
click at [90, 282] on span "beauty" at bounding box center [67, 282] width 82 height 10
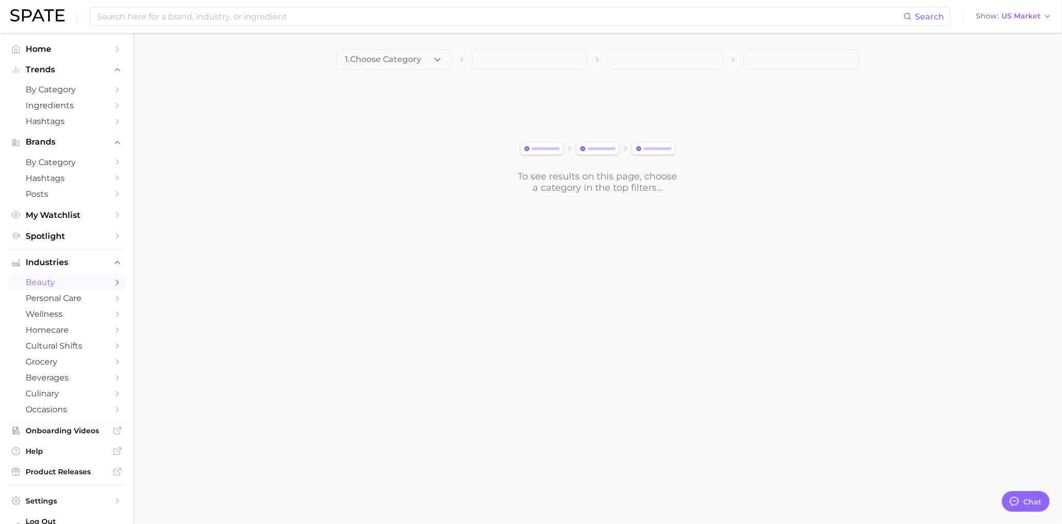
click at [431, 71] on div "1. Choose Category To see results on this page, choose a category in the top fi…" at bounding box center [597, 121] width 523 height 144
click at [432, 62] on icon "button" at bounding box center [437, 59] width 11 height 11
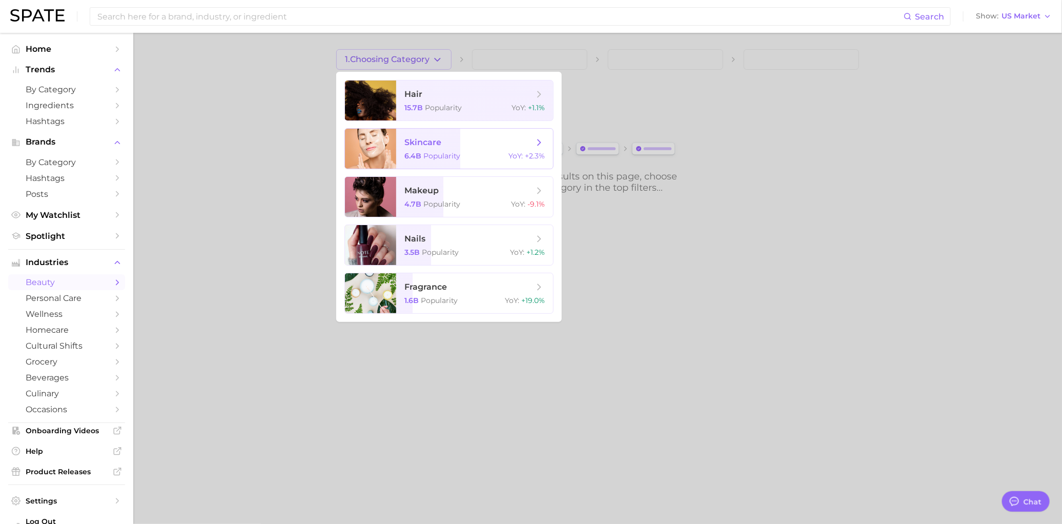
click at [433, 142] on span "skincare" at bounding box center [422, 142] width 37 height 10
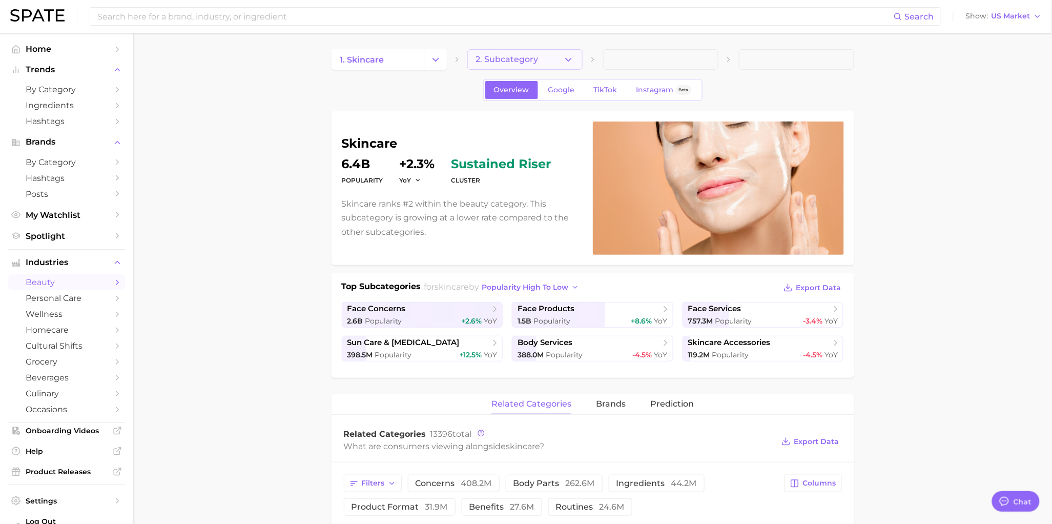
click at [524, 65] on button "2. Subcategory" at bounding box center [524, 59] width 115 height 21
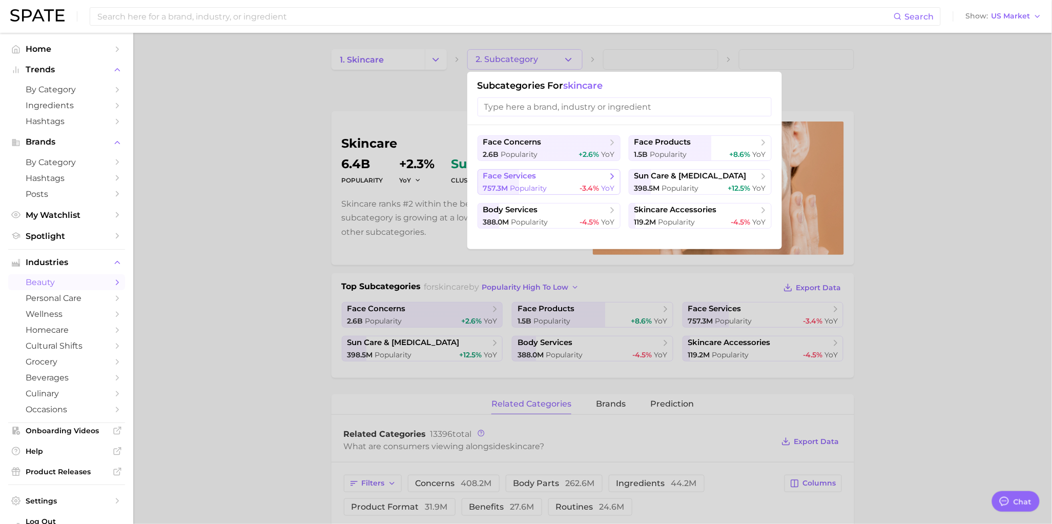
click at [575, 193] on div "757.3m Popularity -3.4% YoY" at bounding box center [549, 188] width 132 height 10
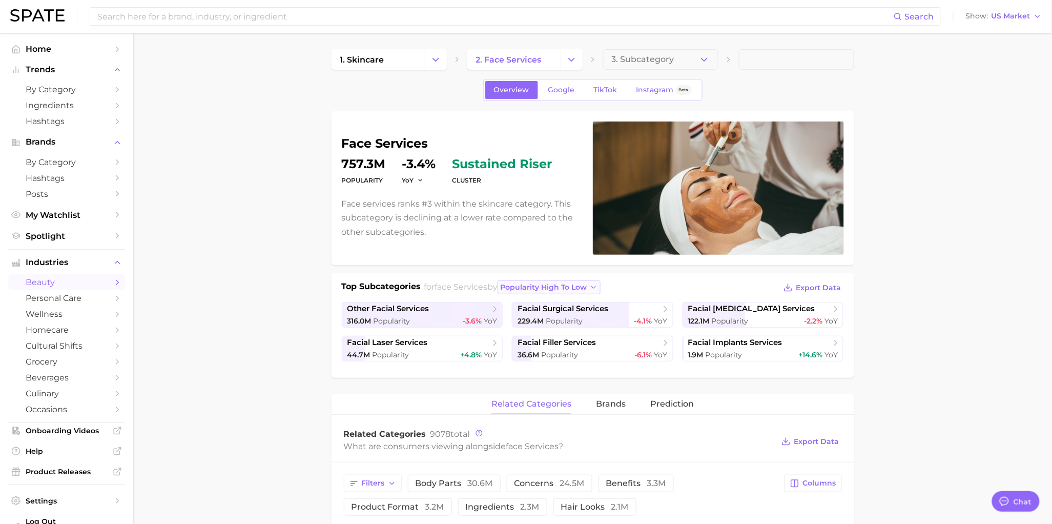
click at [571, 287] on span "popularity high to low" at bounding box center [543, 287] width 87 height 9
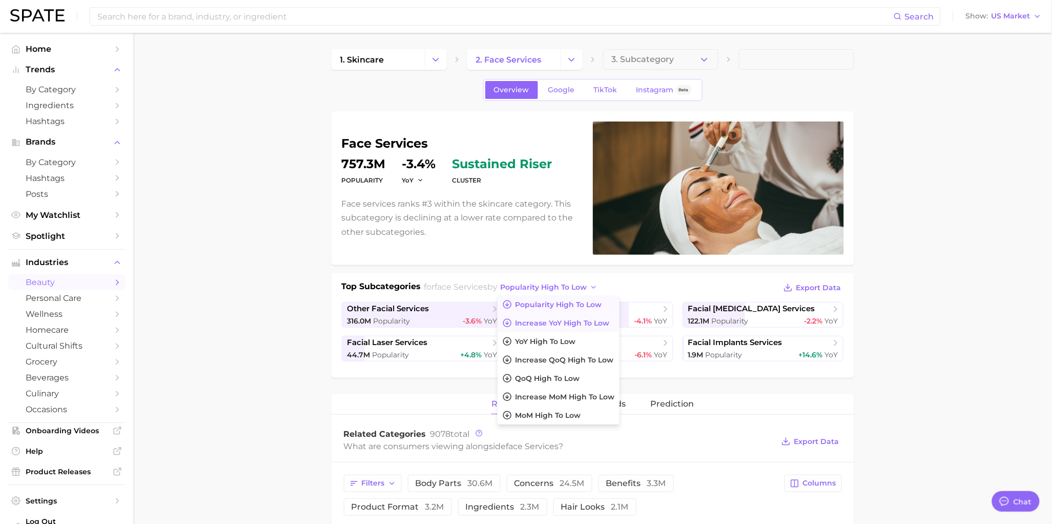
click at [568, 317] on button "Increase YoY high to low" at bounding box center [559, 323] width 122 height 18
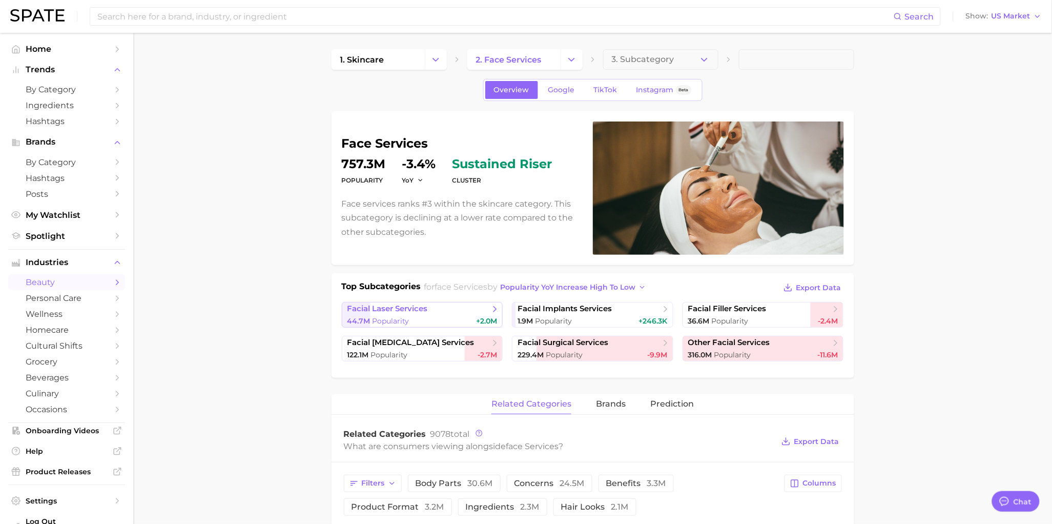
click at [467, 321] on div "44.7m Popularity +2.0m" at bounding box center [423, 321] width 150 height 10
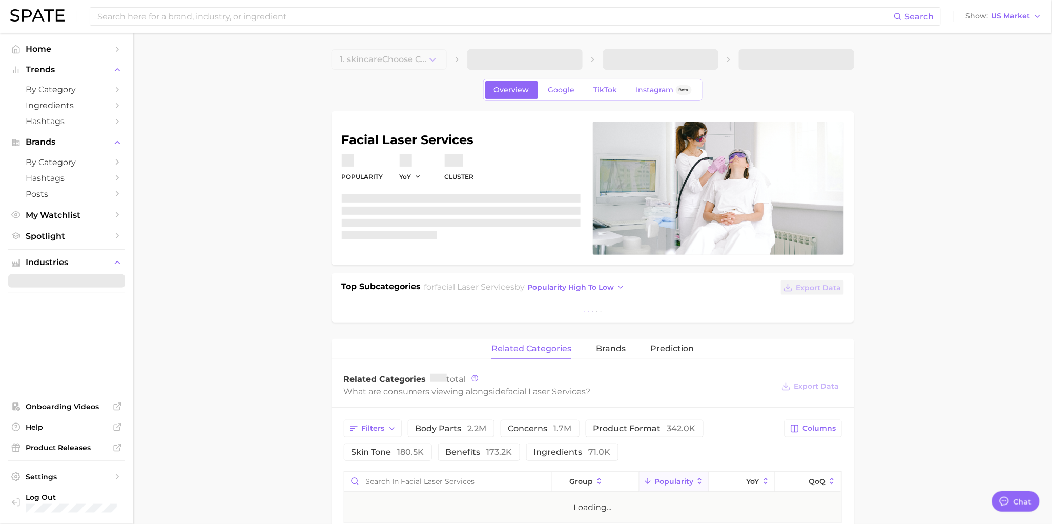
type textarea "x"
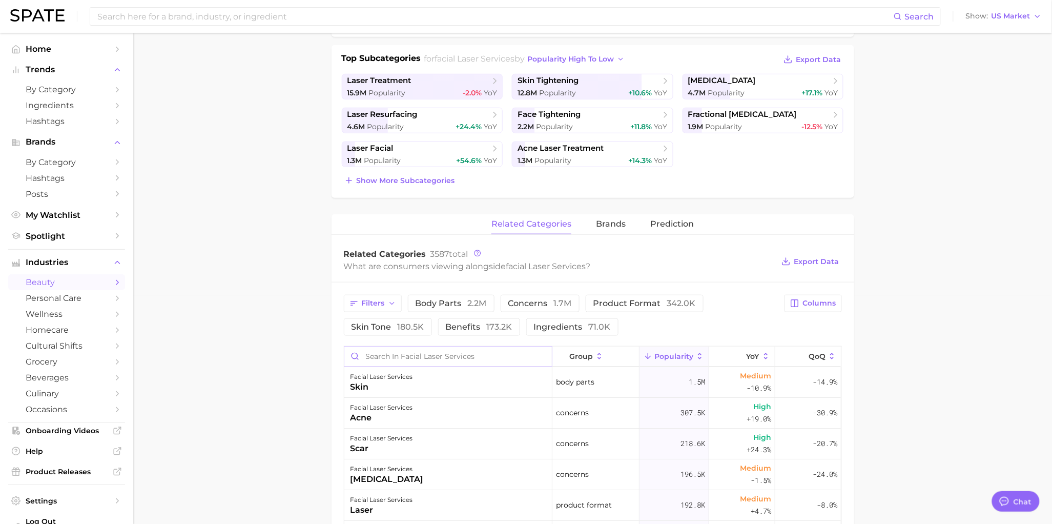
scroll to position [3, 0]
click at [481, 331] on span "benefits 173.2k" at bounding box center [479, 327] width 67 height 8
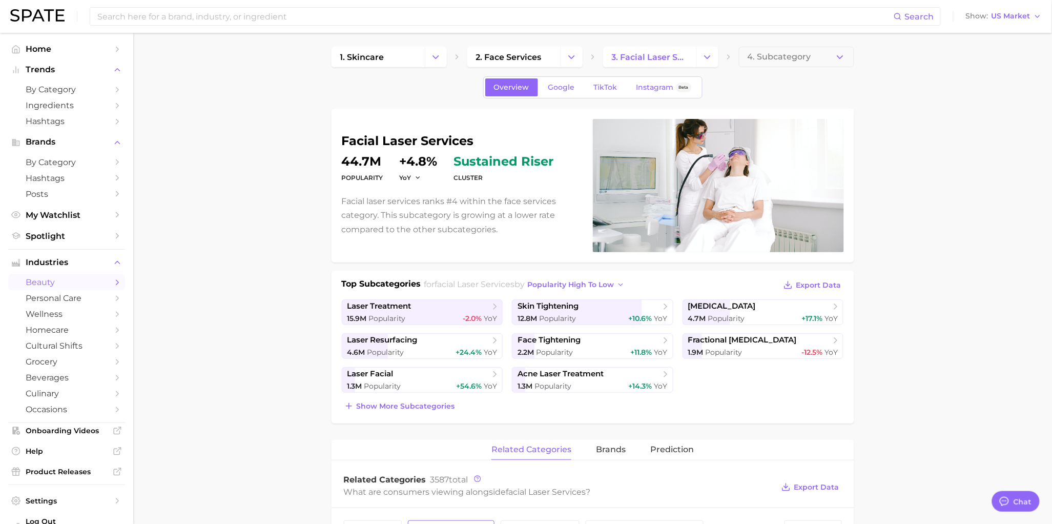
scroll to position [0, 0]
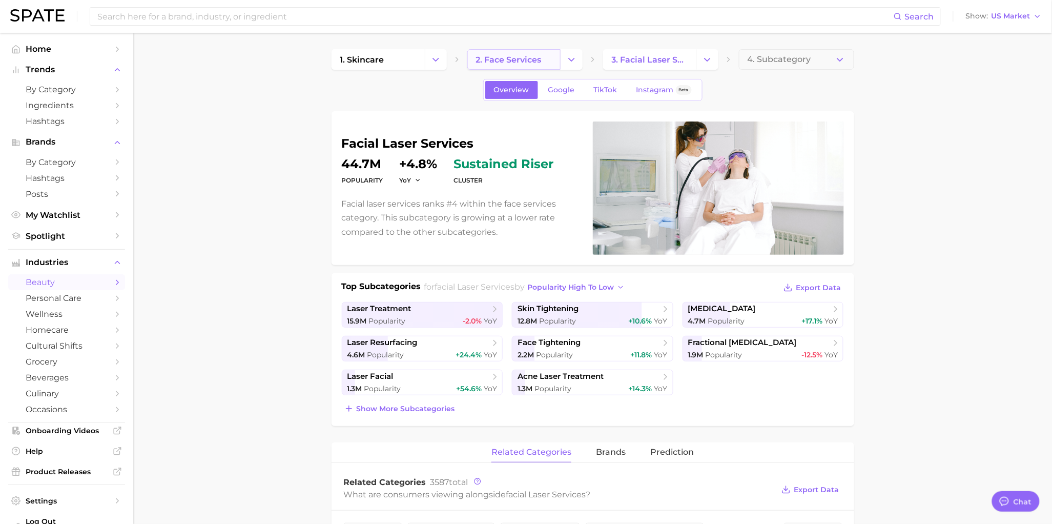
click at [499, 61] on span "2. face services" at bounding box center [509, 60] width 66 height 10
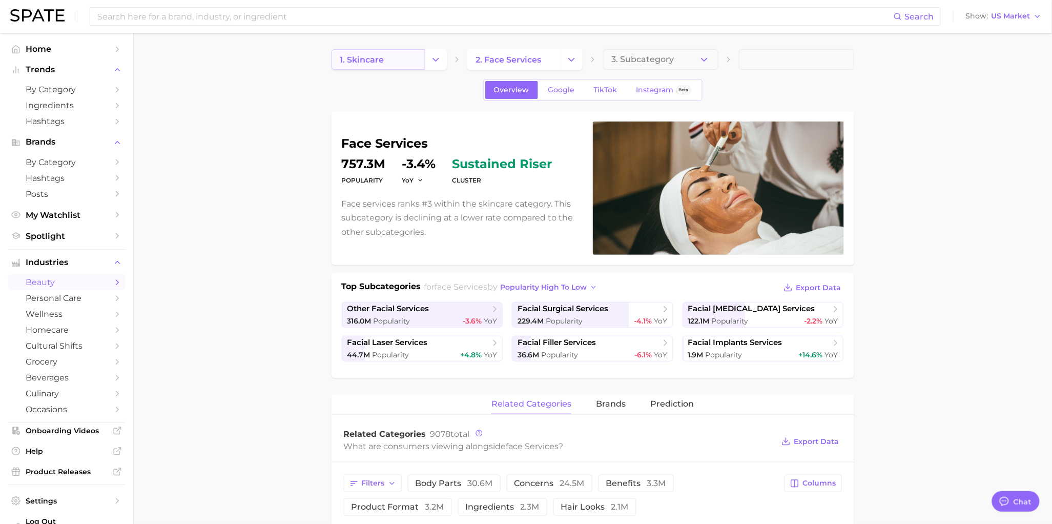
click at [394, 62] on link "1. skincare" at bounding box center [378, 59] width 93 height 21
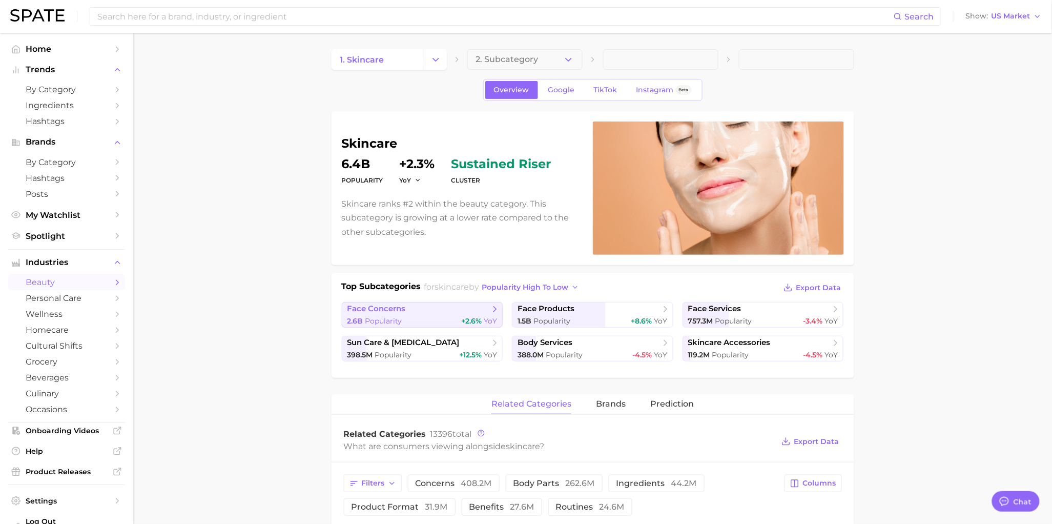
click at [452, 321] on div "2.6b Popularity +2.6% YoY" at bounding box center [423, 321] width 150 height 10
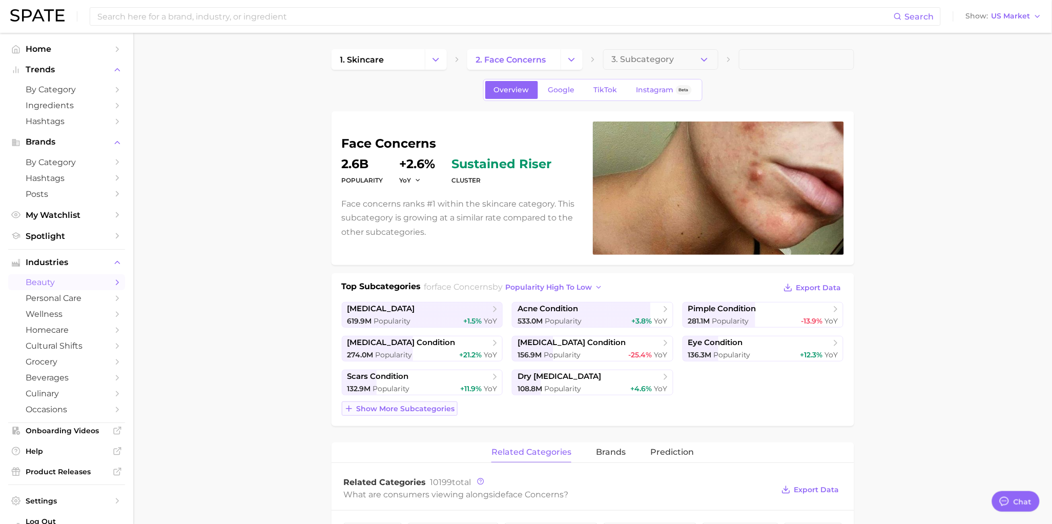
click at [440, 405] on span "Show more subcategories" at bounding box center [406, 408] width 98 height 9
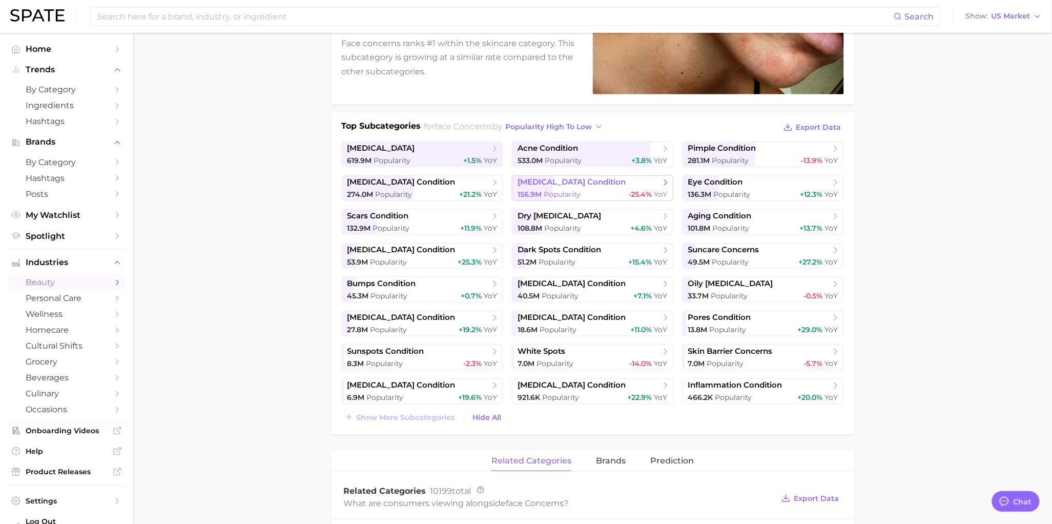
scroll to position [167, 0]
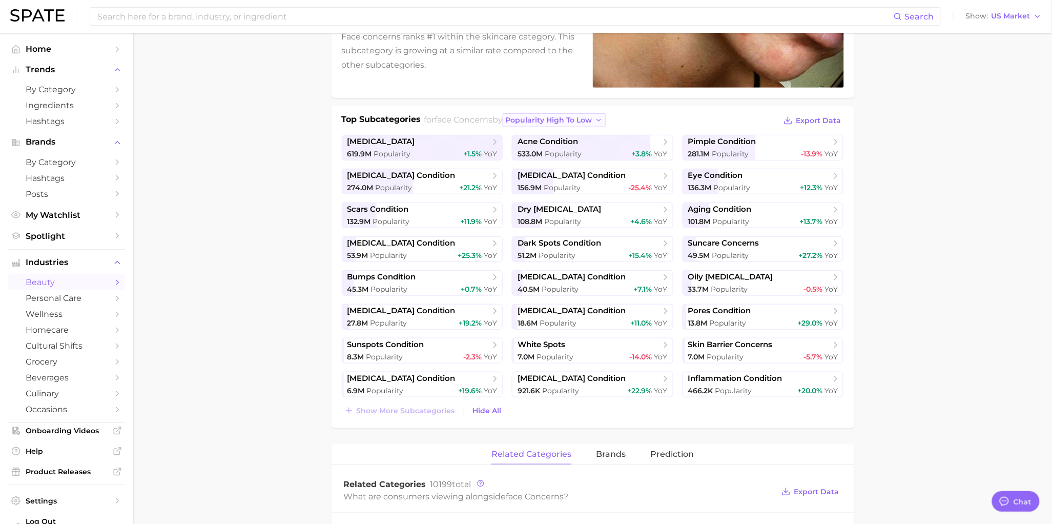
click at [592, 118] on span "popularity high to low" at bounding box center [548, 120] width 87 height 9
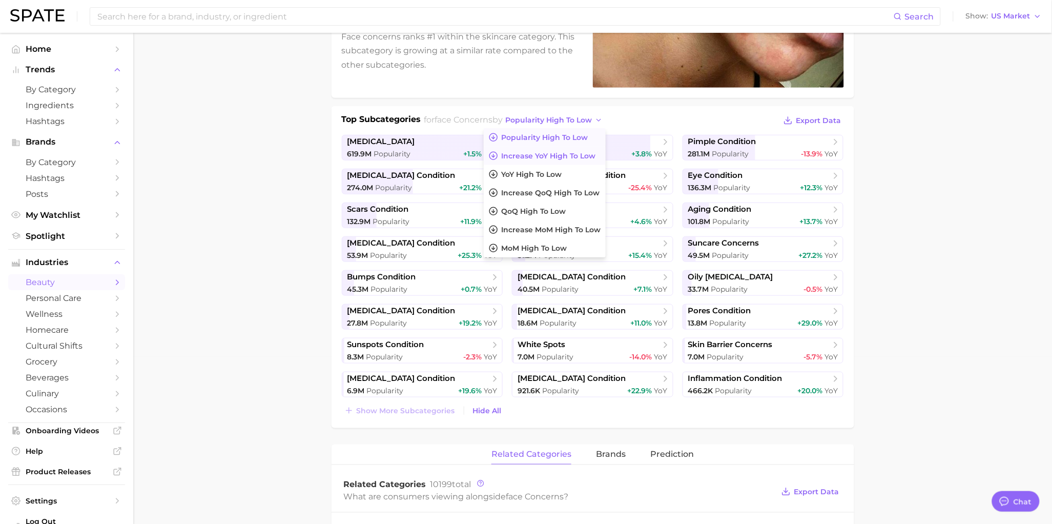
click at [580, 158] on span "Increase YoY high to low" at bounding box center [548, 156] width 94 height 9
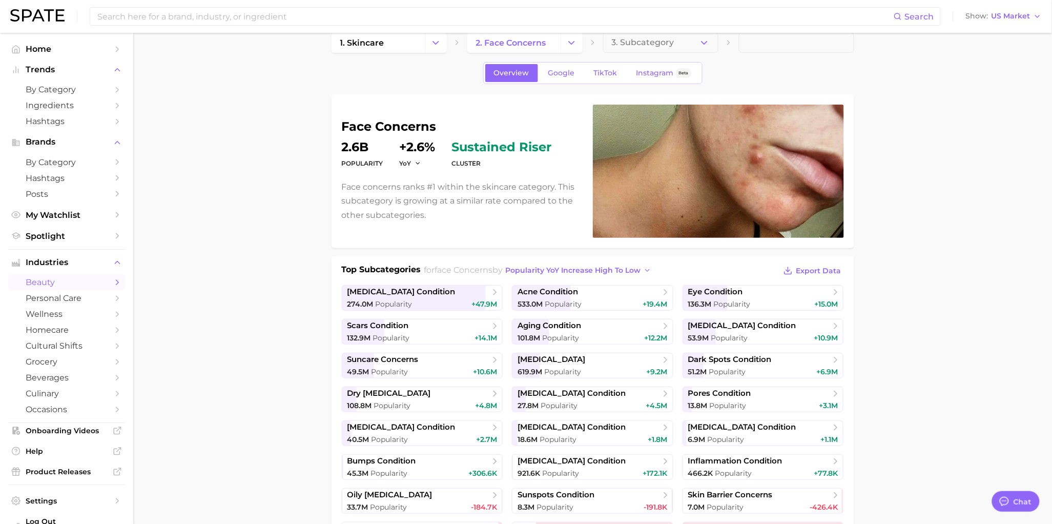
scroll to position [0, 0]
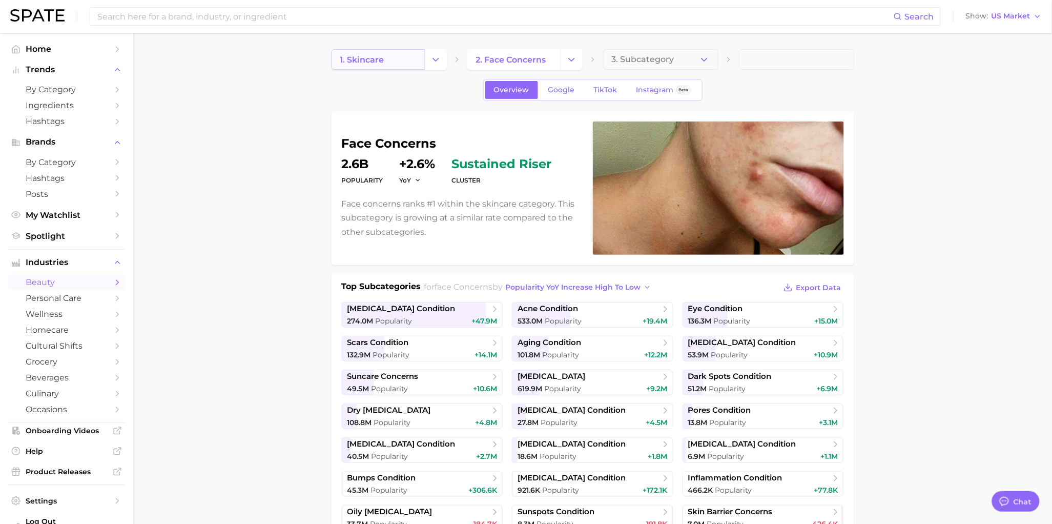
click at [379, 68] on link "1. skincare" at bounding box center [378, 59] width 93 height 21
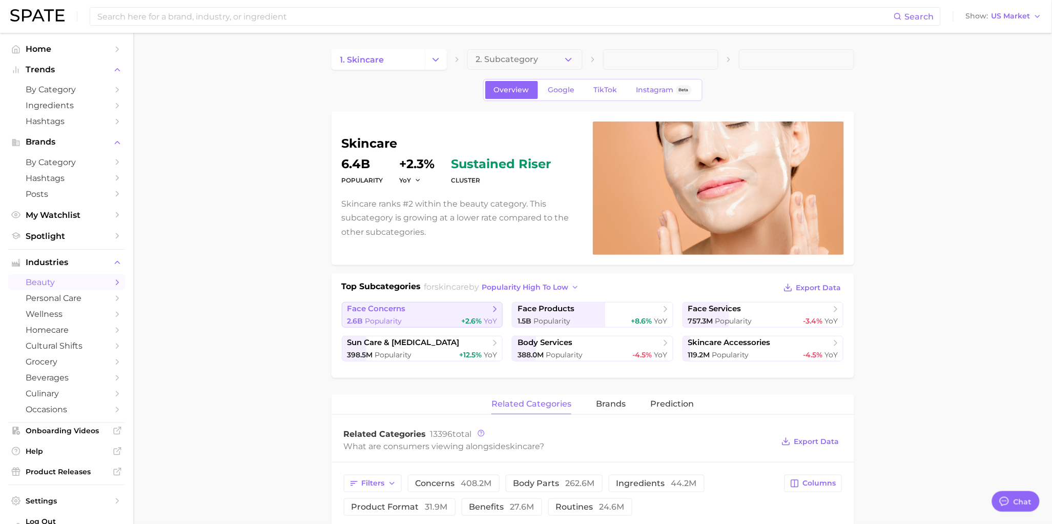
click at [459, 316] on div "2.6b Popularity +2.6% YoY" at bounding box center [423, 321] width 150 height 10
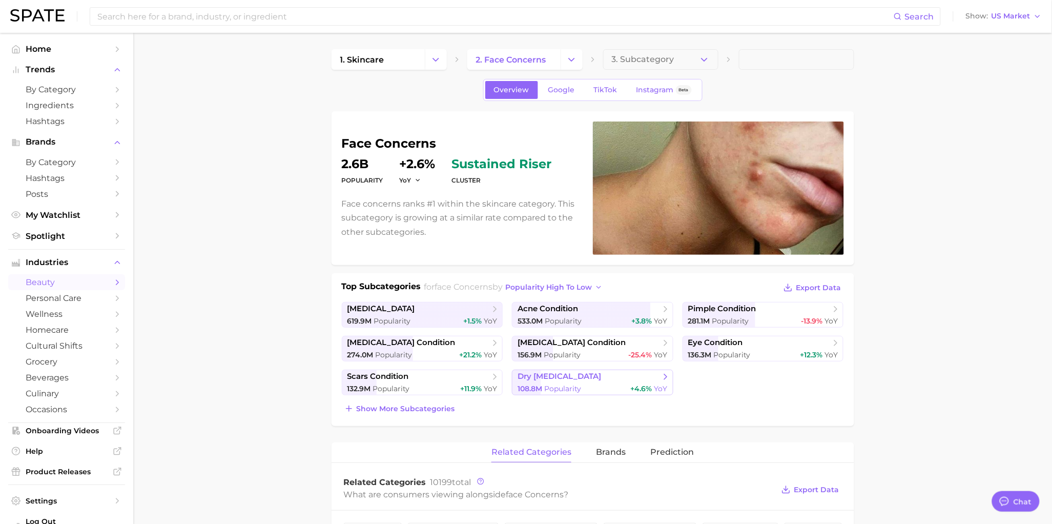
scroll to position [3, 0]
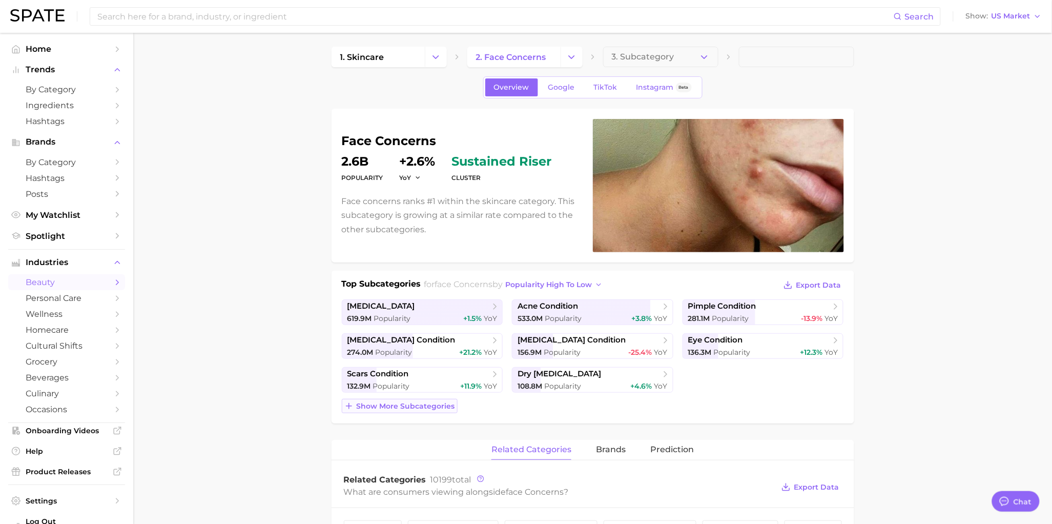
click at [423, 406] on span "Show more subcategories" at bounding box center [406, 406] width 98 height 9
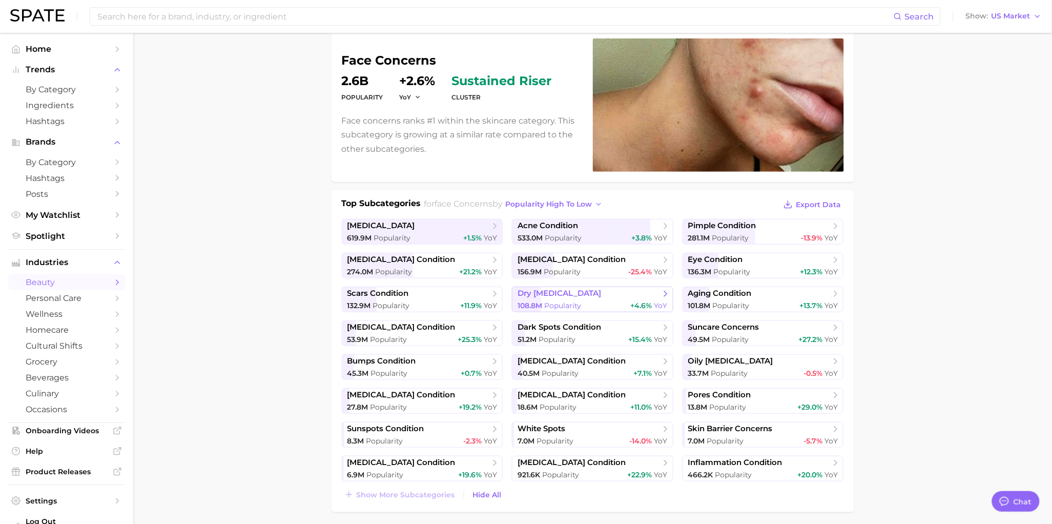
scroll to position [84, 0]
click at [710, 288] on span "aging condition" at bounding box center [720, 293] width 64 height 10
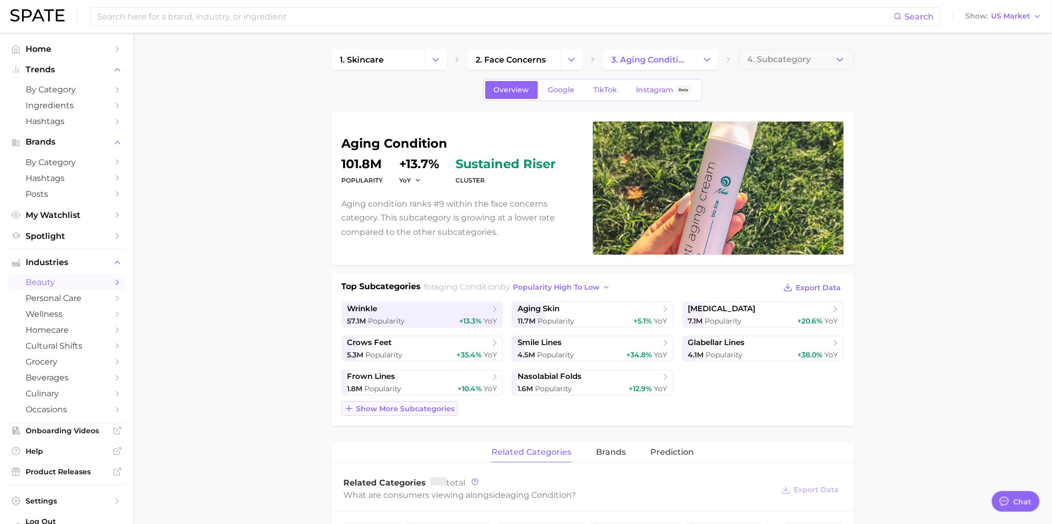
click at [446, 413] on button "Show more subcategories" at bounding box center [400, 408] width 116 height 14
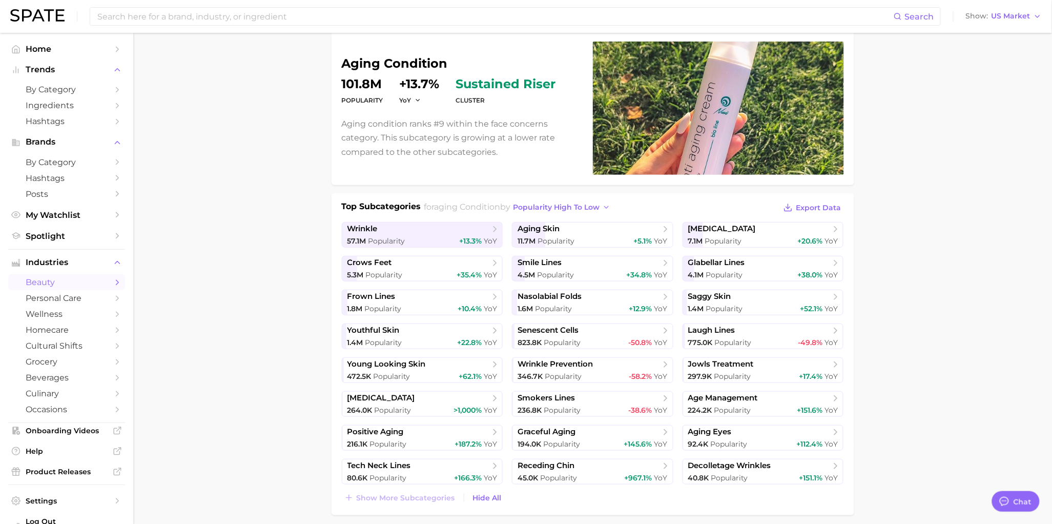
scroll to position [111, 0]
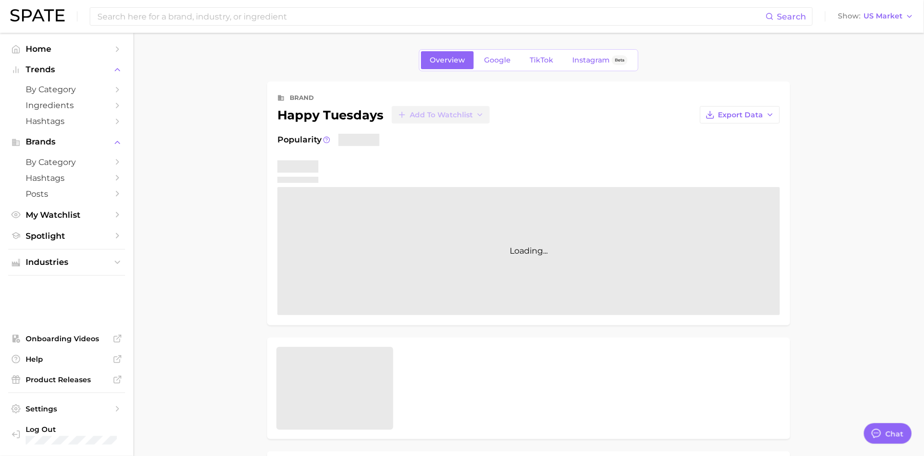
type textarea "x"
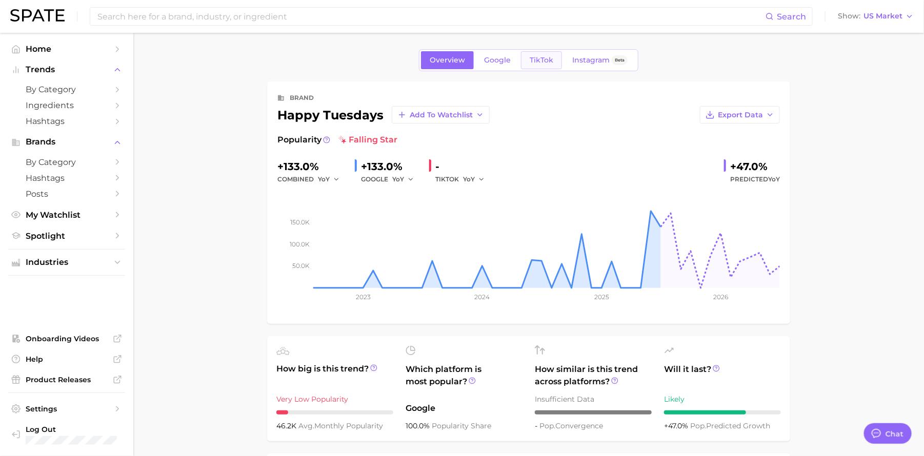
click at [535, 64] on span "TikTok" at bounding box center [541, 60] width 24 height 9
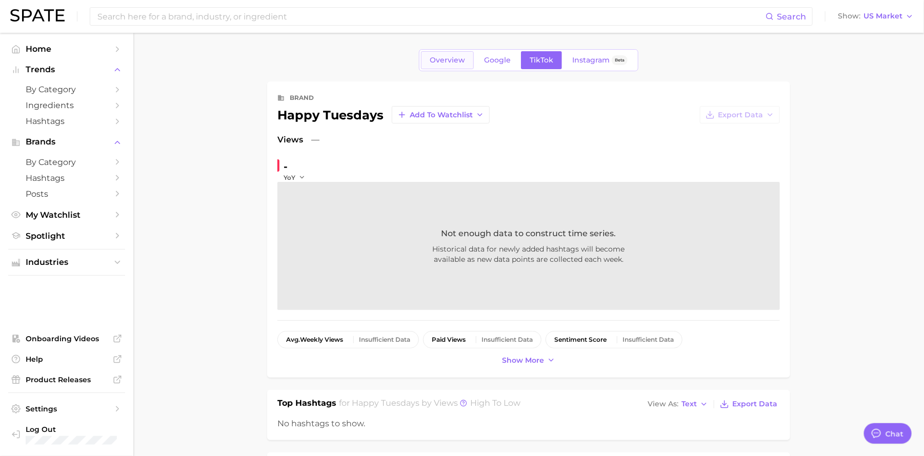
click at [457, 63] on span "Overview" at bounding box center [447, 60] width 35 height 9
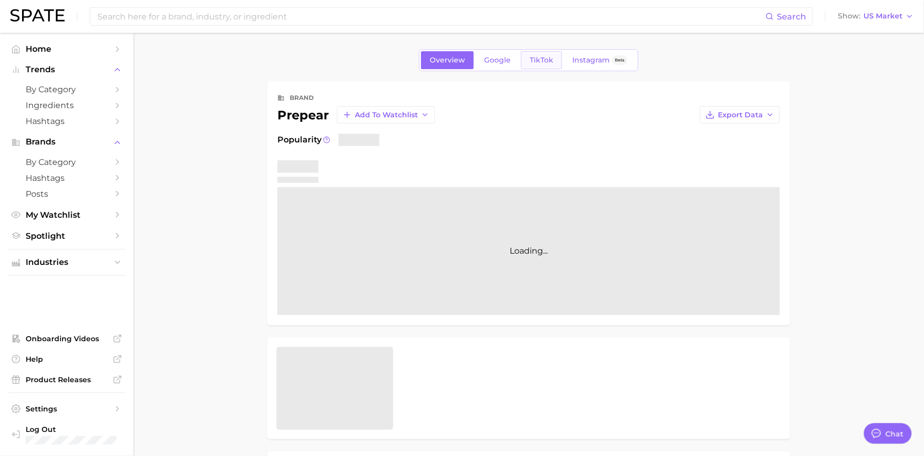
click at [535, 65] on link "TikTok" at bounding box center [541, 60] width 41 height 18
type textarea "x"
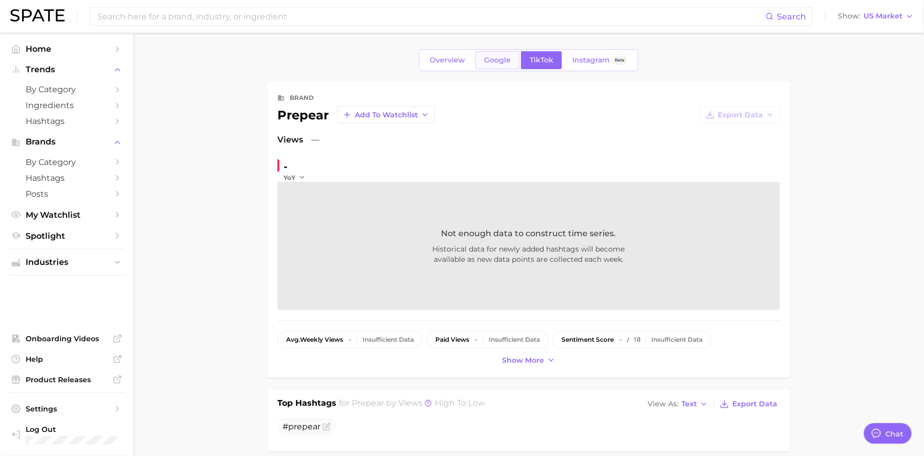
click at [509, 57] on span "Google" at bounding box center [497, 60] width 27 height 9
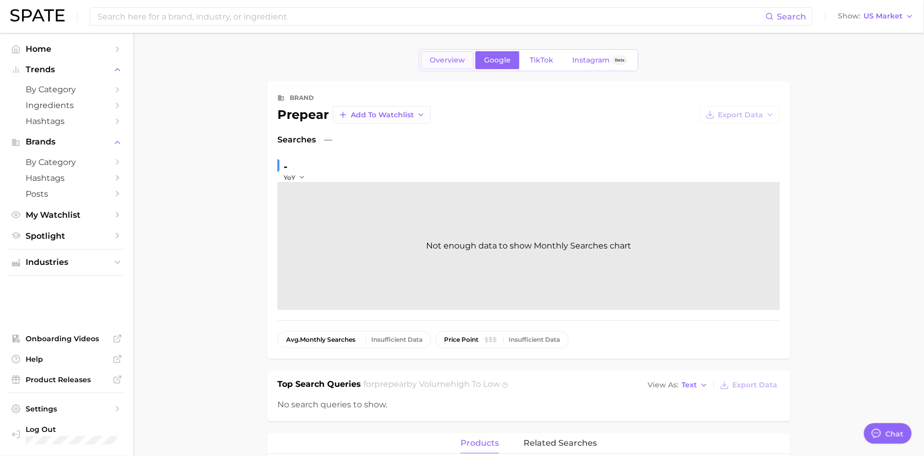
click at [460, 61] on span "Overview" at bounding box center [447, 60] width 35 height 9
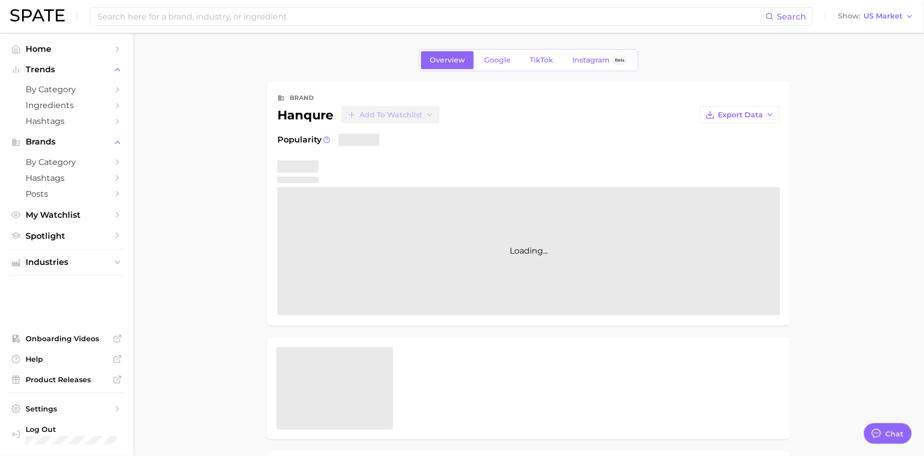
type textarea "x"
click at [542, 63] on span "TikTok" at bounding box center [541, 60] width 24 height 9
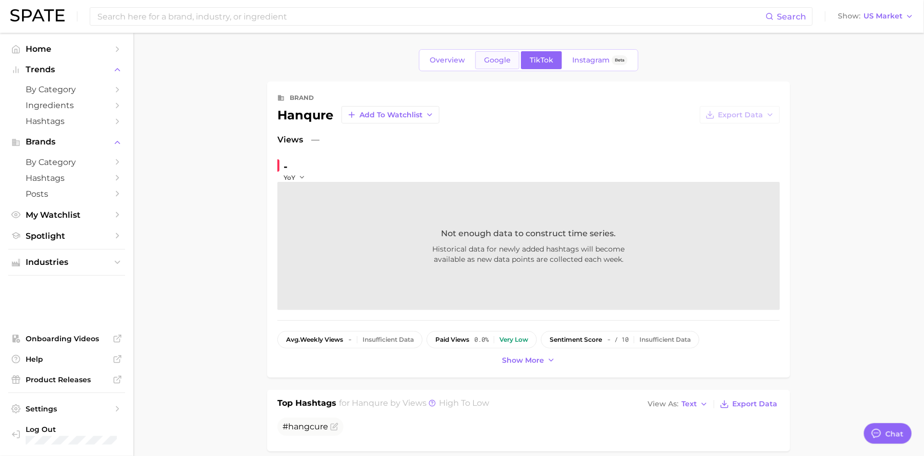
click at [509, 68] on link "Google" at bounding box center [497, 60] width 44 height 18
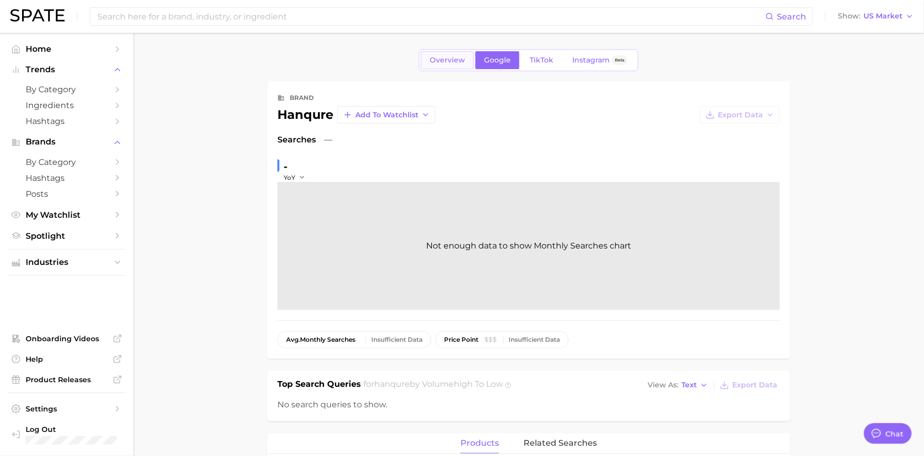
click at [448, 65] on link "Overview" at bounding box center [447, 60] width 53 height 18
